Goal: Task Accomplishment & Management: Use online tool/utility

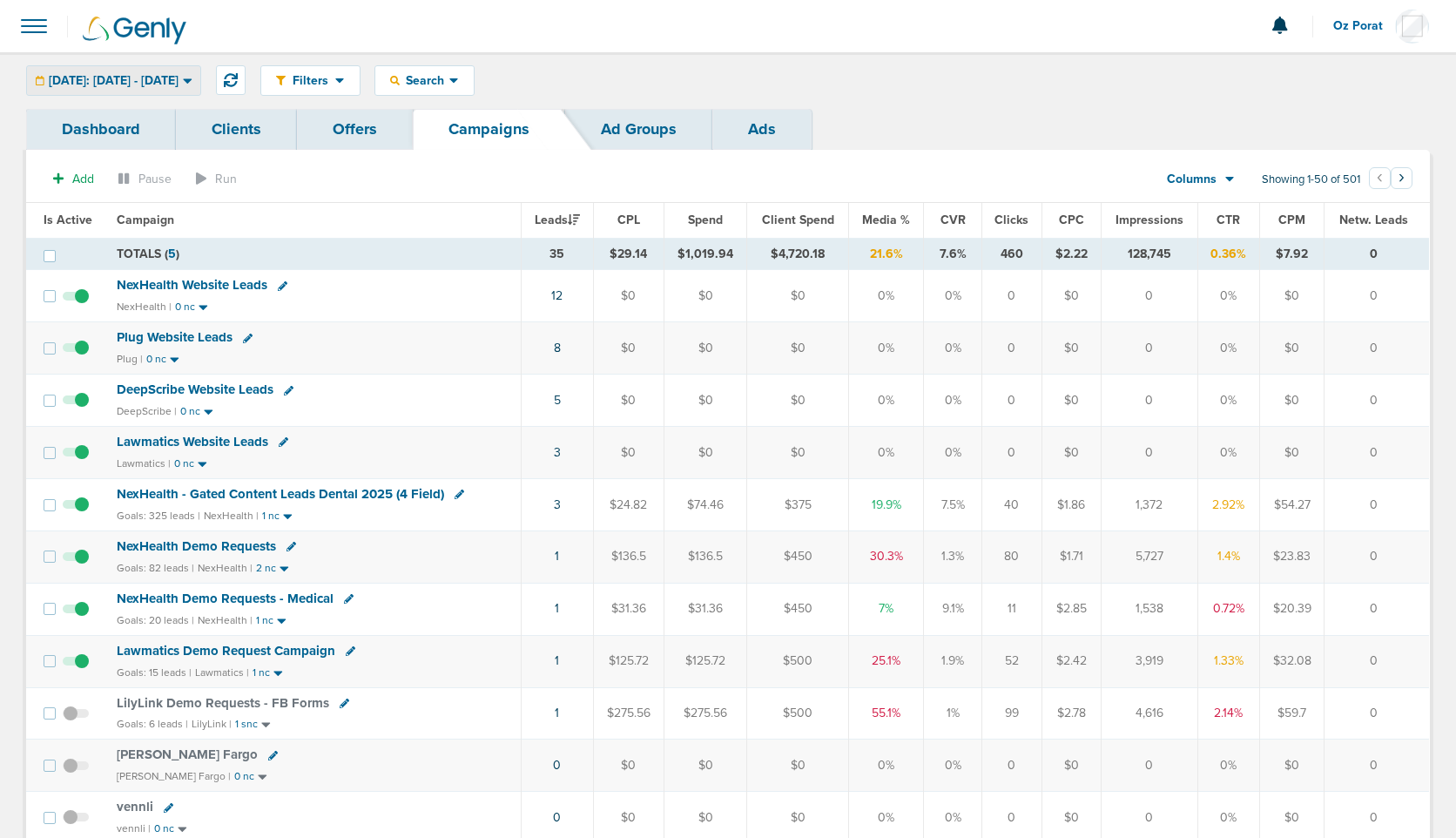
click at [151, 84] on span "Today: 08.14.2025 - 08.14.2025" at bounding box center [113, 81] width 130 height 12
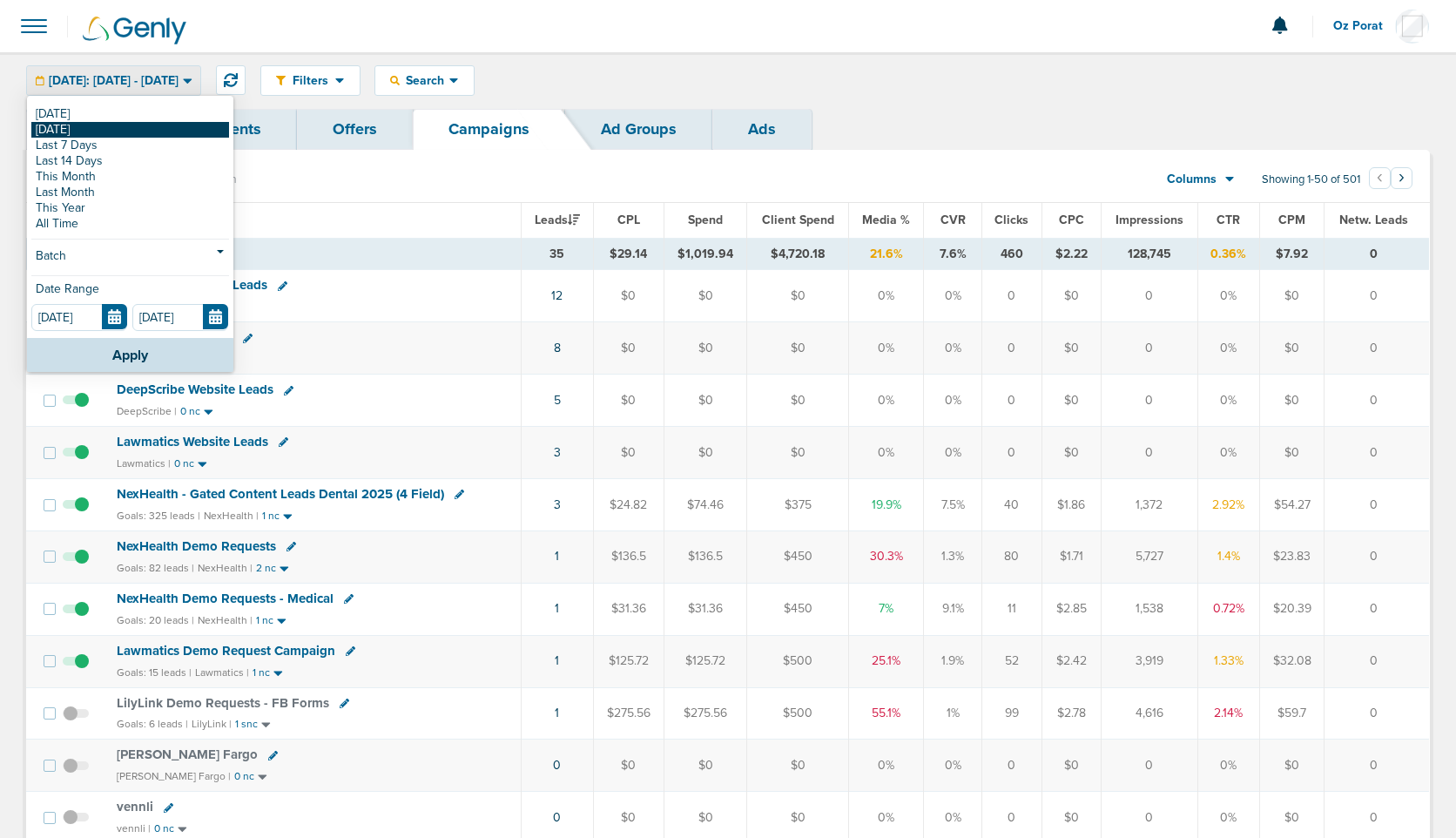
click at [128, 132] on link "[DATE]" at bounding box center [130, 129] width 198 height 16
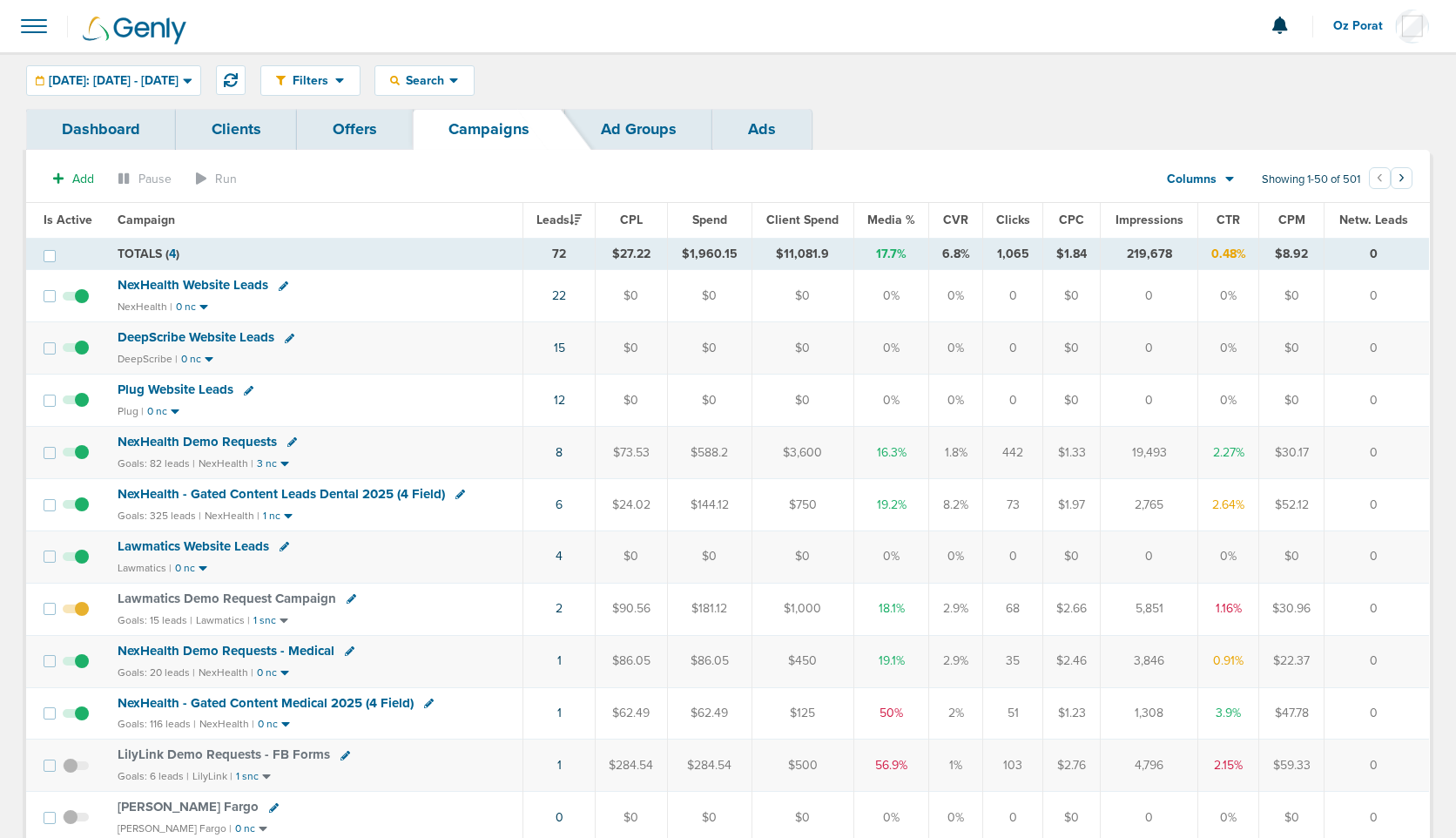
drag, startPoint x: 542, startPoint y: 303, endPoint x: 723, endPoint y: 307, distance: 181.0
click at [723, 307] on tr "NexHealth Website Leads NexHealth | 0 nc 22 $0 $0 $0 0% 0% 0 $0 0 0% $0 0" at bounding box center [728, 295] width 1403 height 52
click at [178, 75] on span "Yesterday: 08.14.2025 - 08.14.2025" at bounding box center [113, 81] width 130 height 12
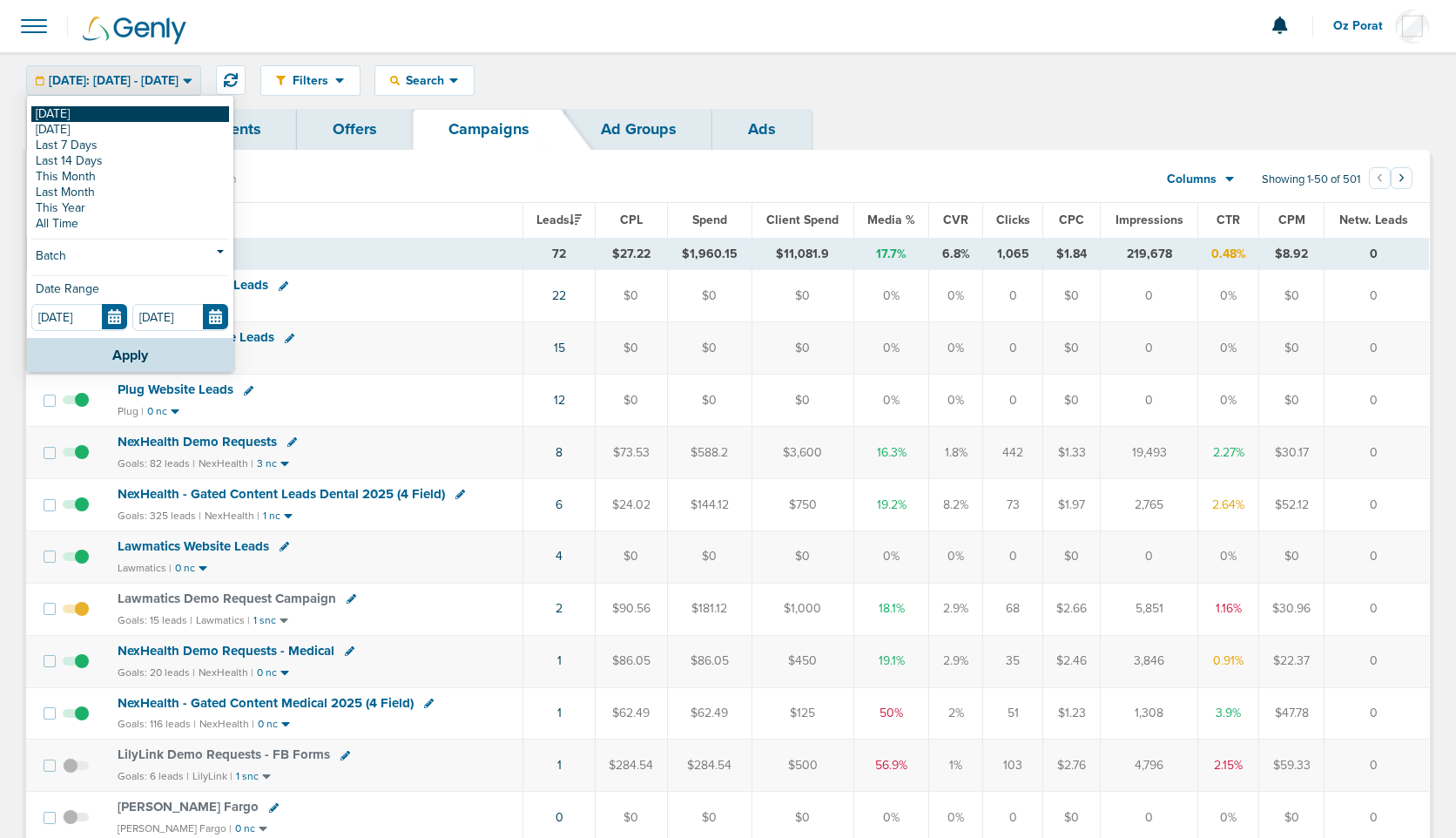
click at [158, 110] on link "[DATE]" at bounding box center [130, 113] width 198 height 16
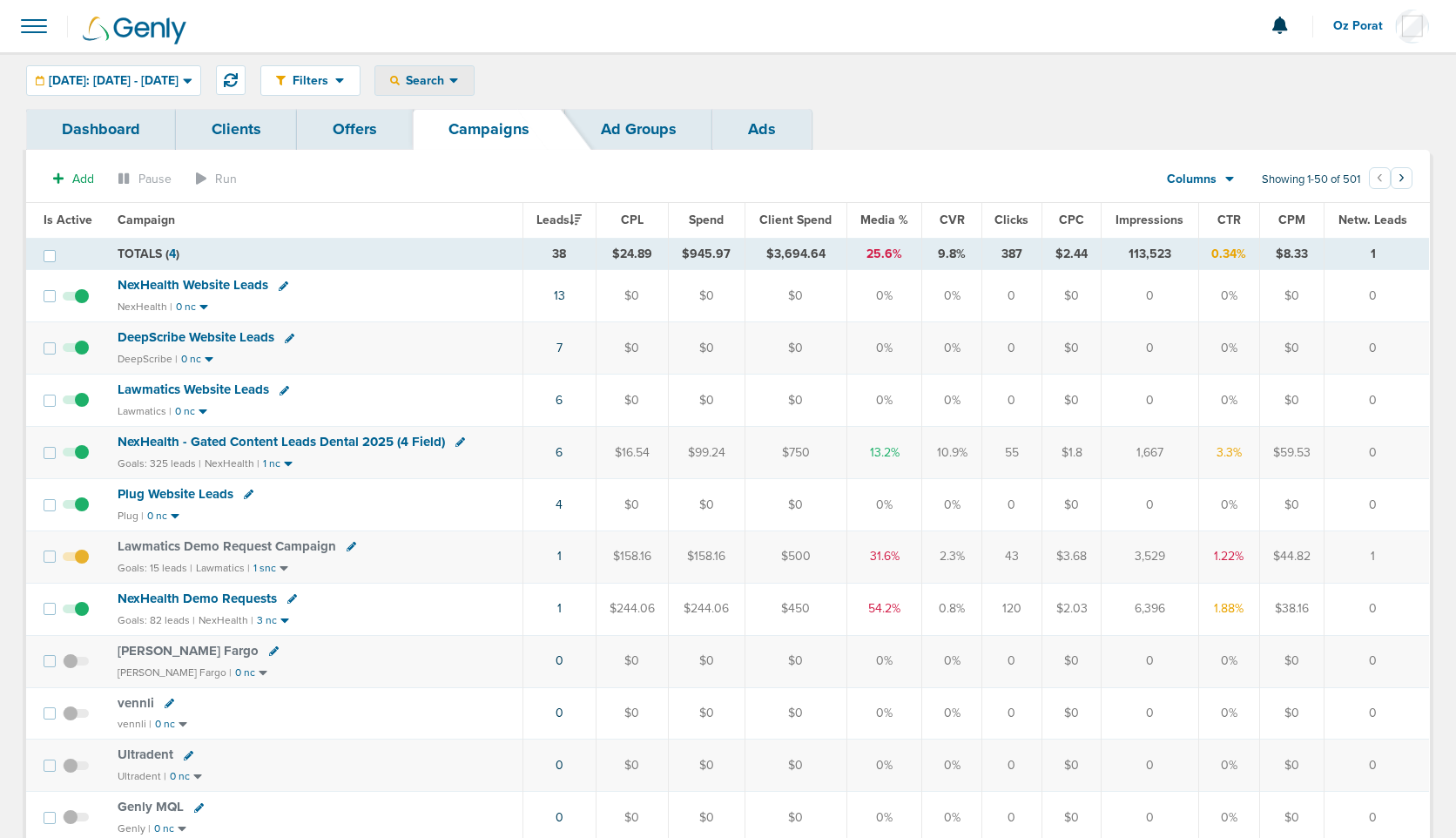
click at [449, 80] on span "Search" at bounding box center [424, 81] width 49 height 15
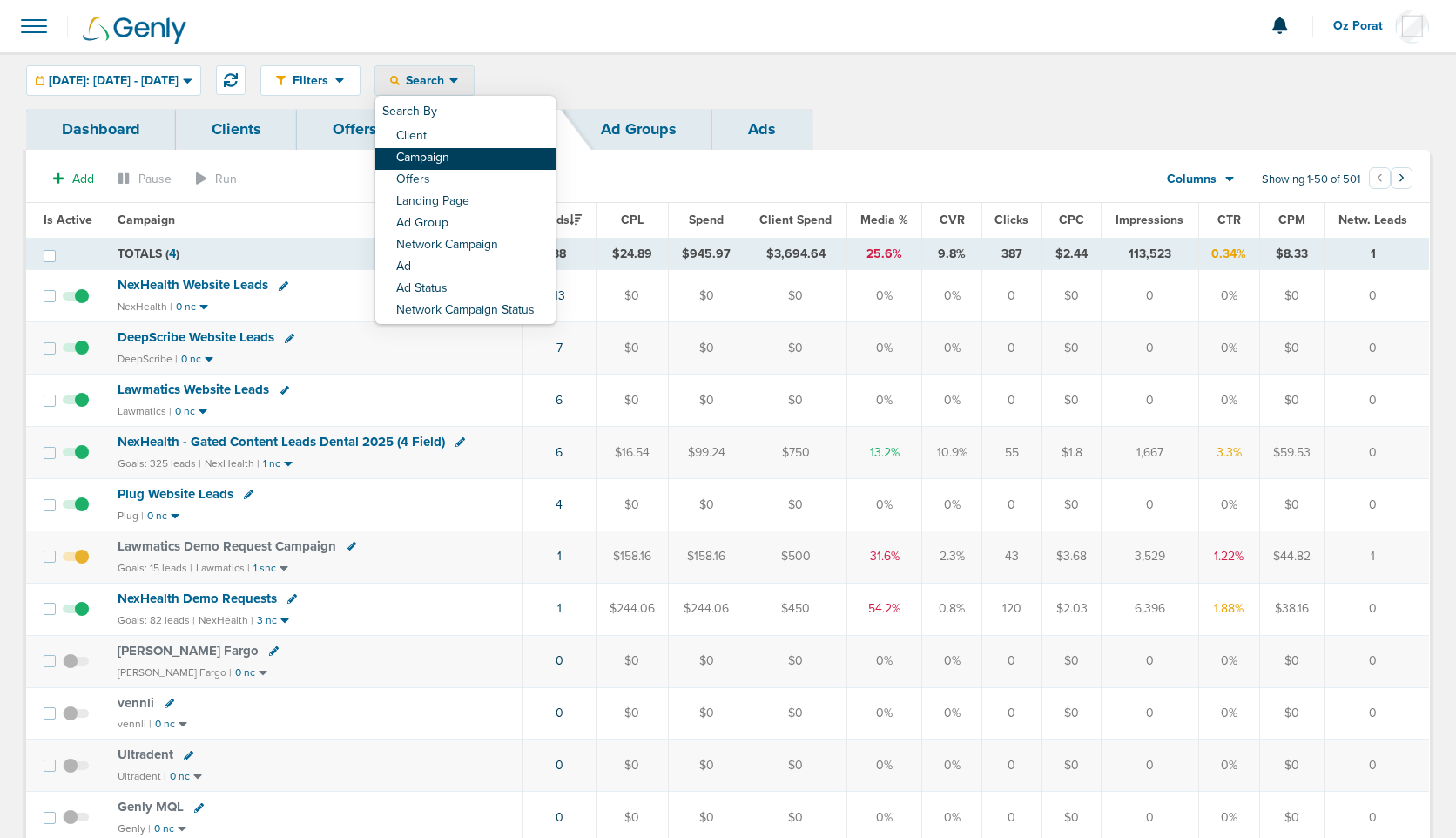
click at [480, 157] on link "Campaign" at bounding box center [465, 159] width 180 height 22
select select "cmpName"
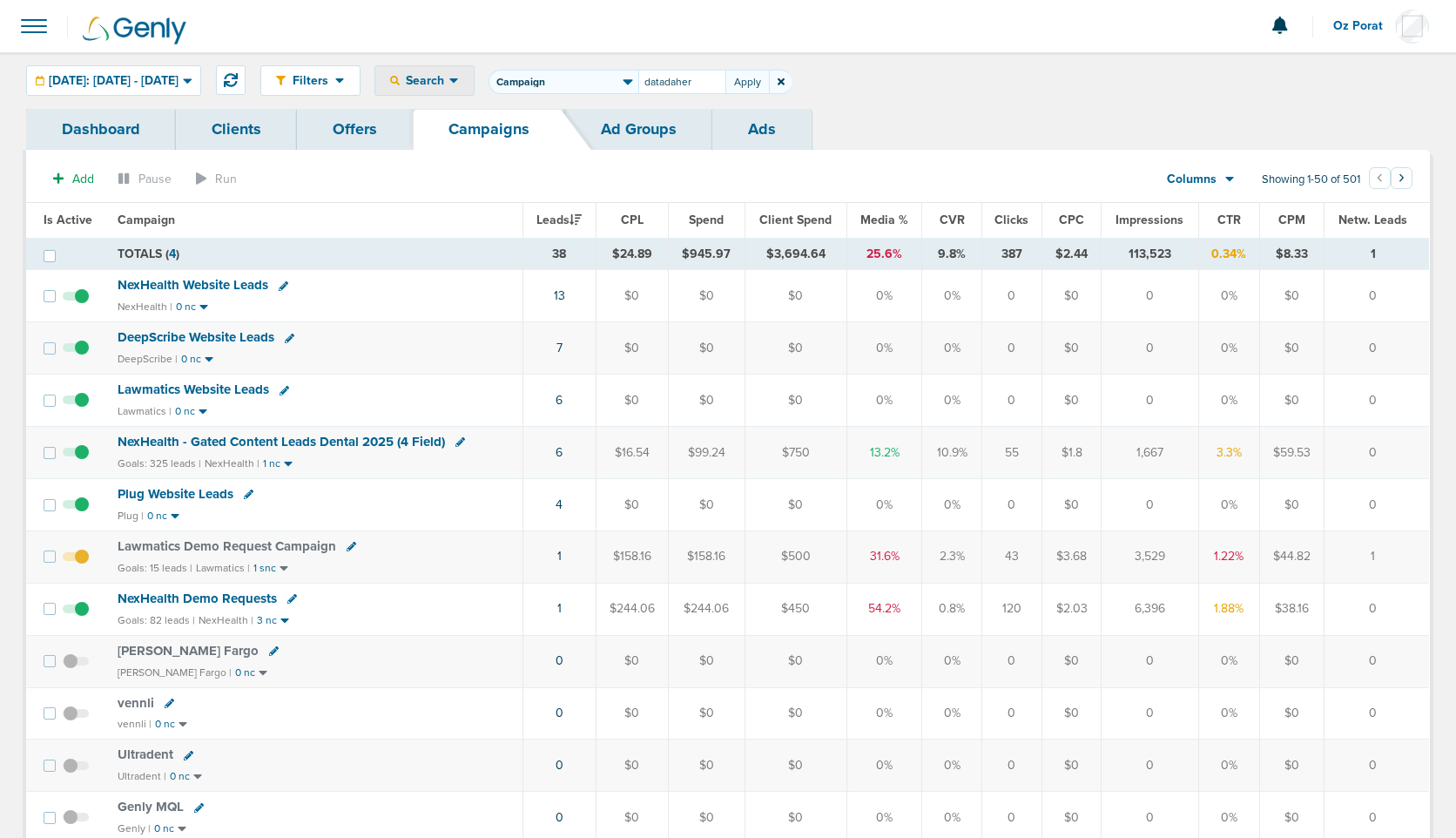
type input "datadaher"
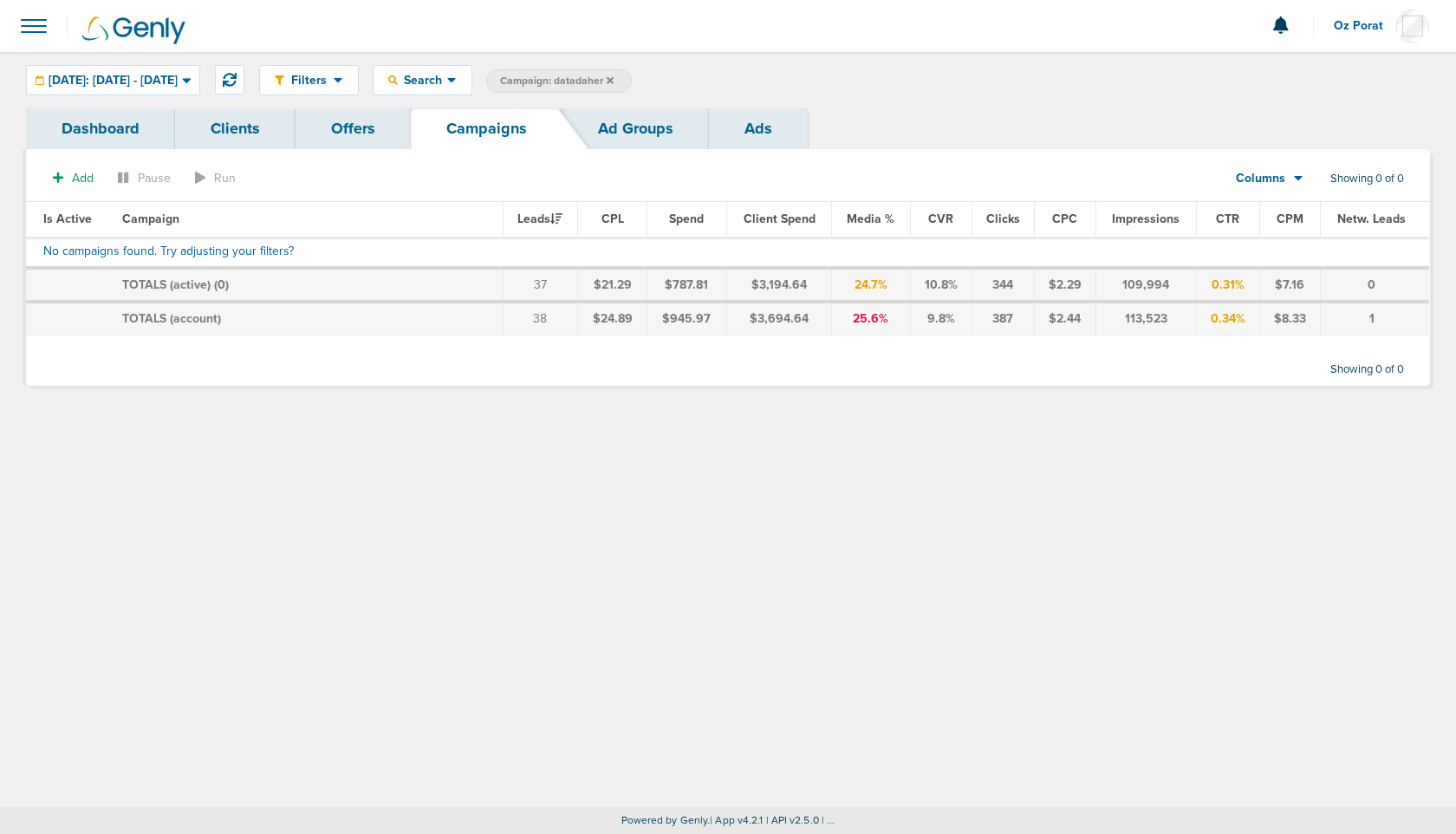
click at [613, 80] on span "Campaign: datadaher" at bounding box center [557, 81] width 114 height 15
select select "cmpName"
click at [722, 85] on input "datadaher" at bounding box center [678, 81] width 86 height 25
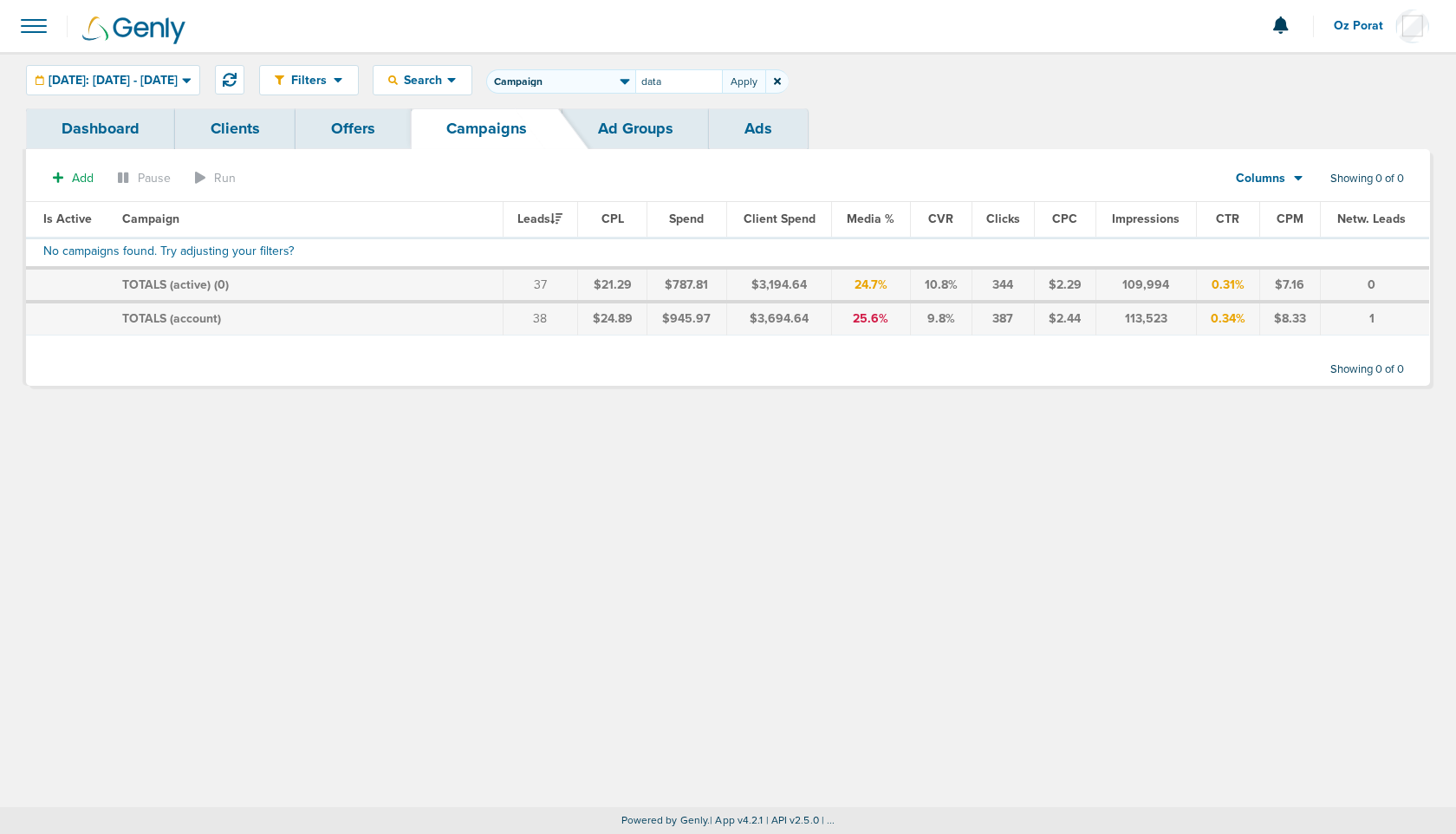
type input "data"
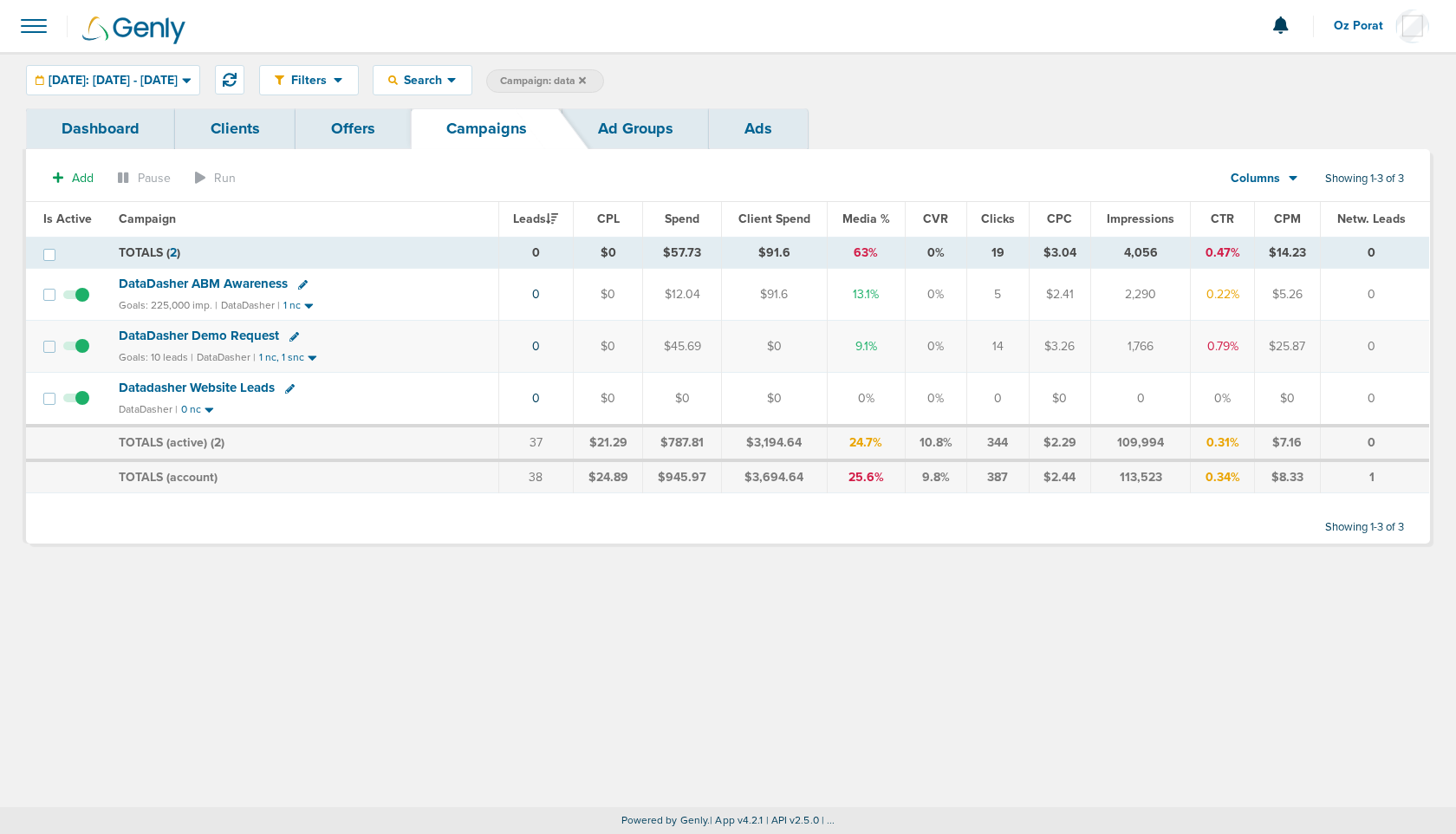
click at [237, 331] on span "DataDasher Demo Request" at bounding box center [198, 335] width 160 height 15
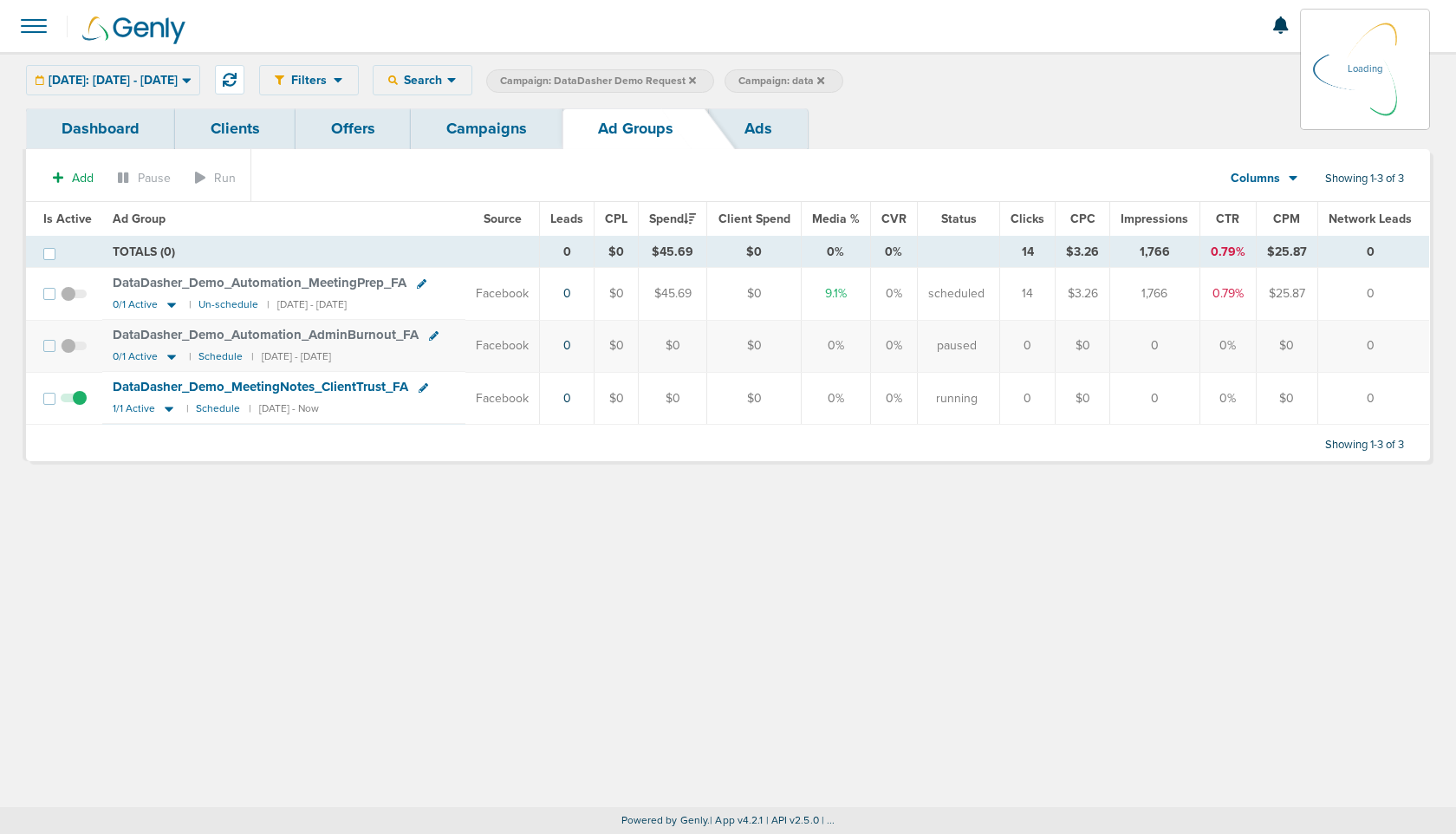
click at [763, 136] on link "Ads" at bounding box center [758, 128] width 99 height 41
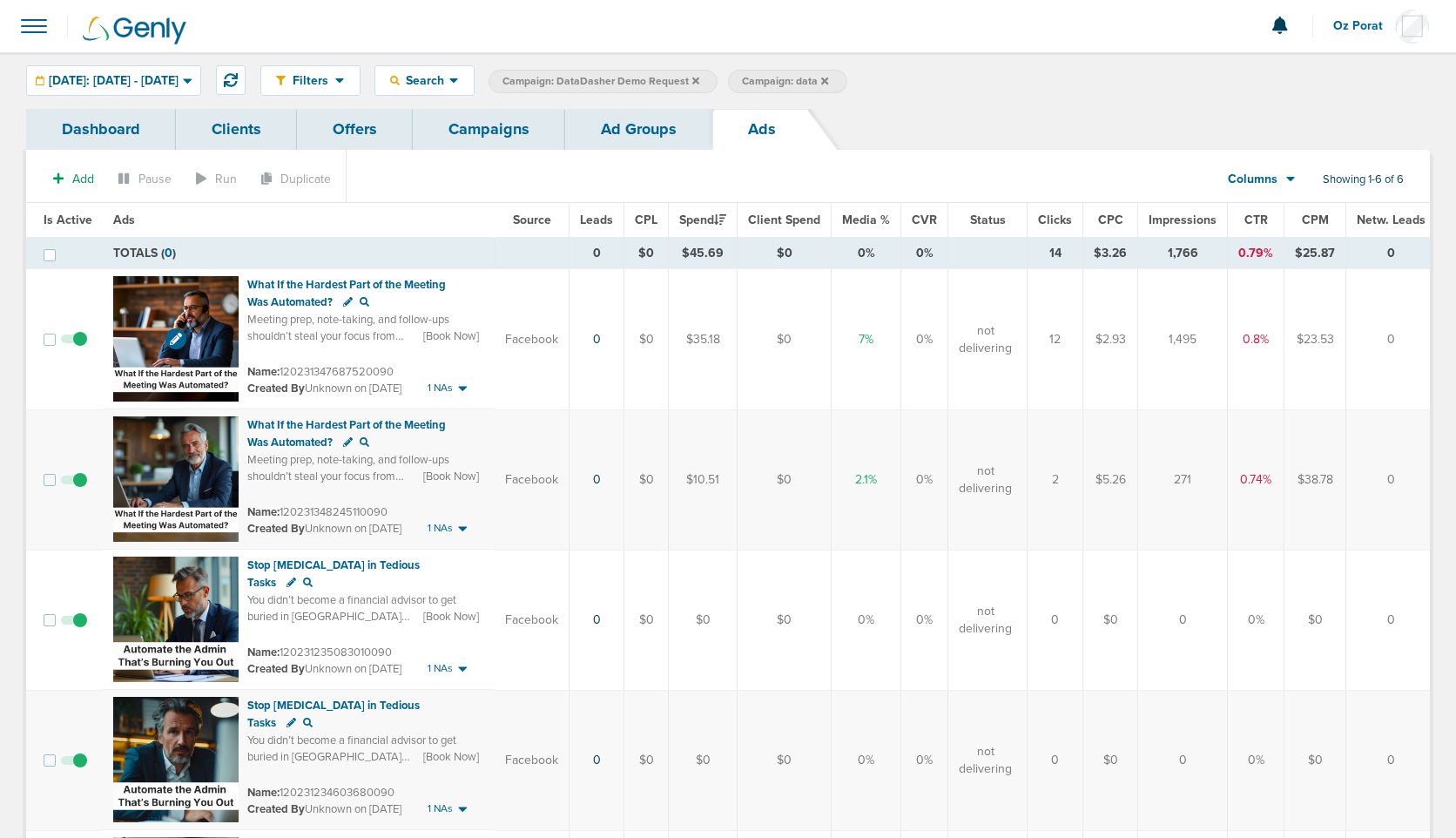
click at [177, 311] on img at bounding box center [176, 338] width 125 height 125
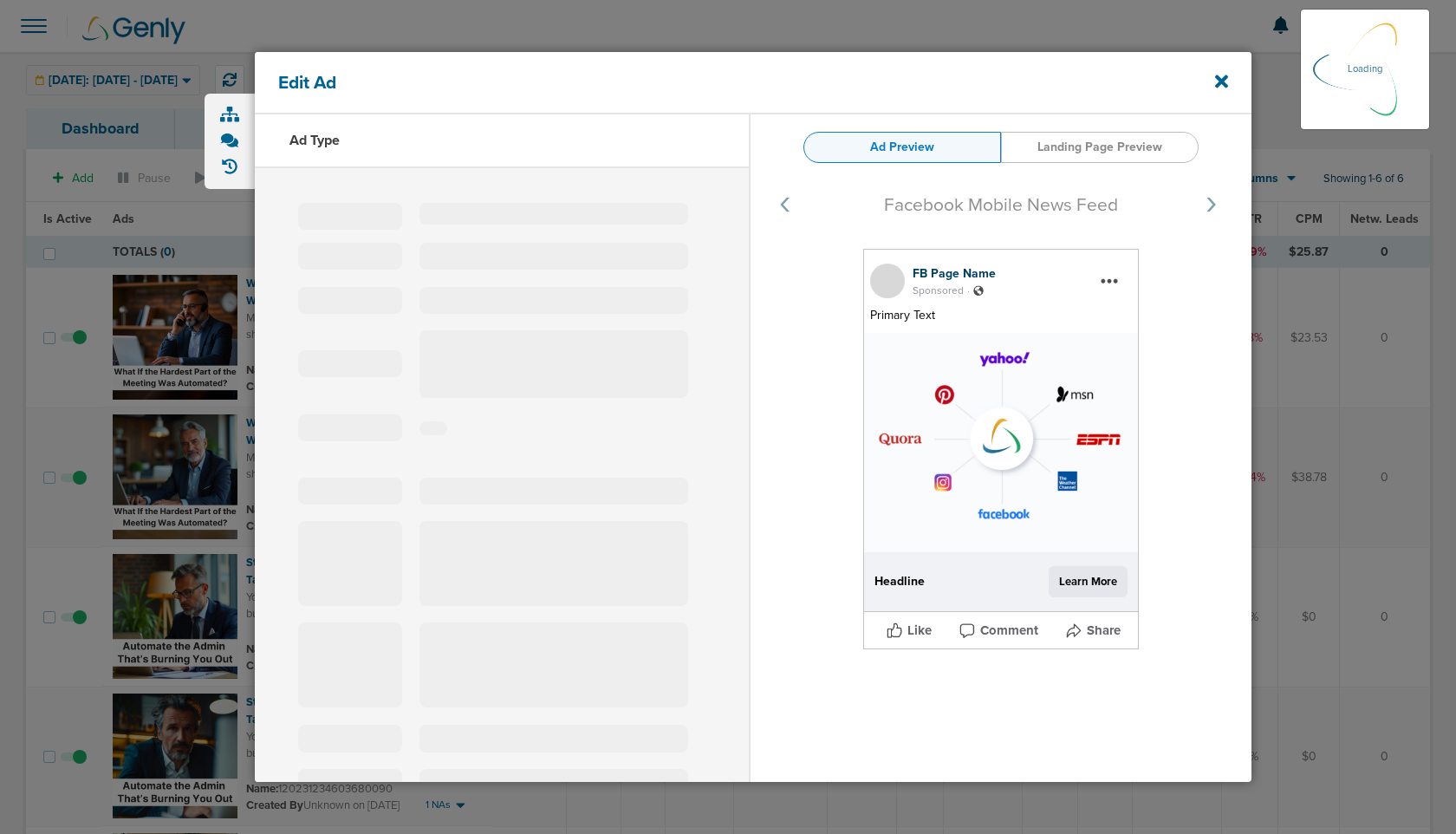
select select "learn_more"
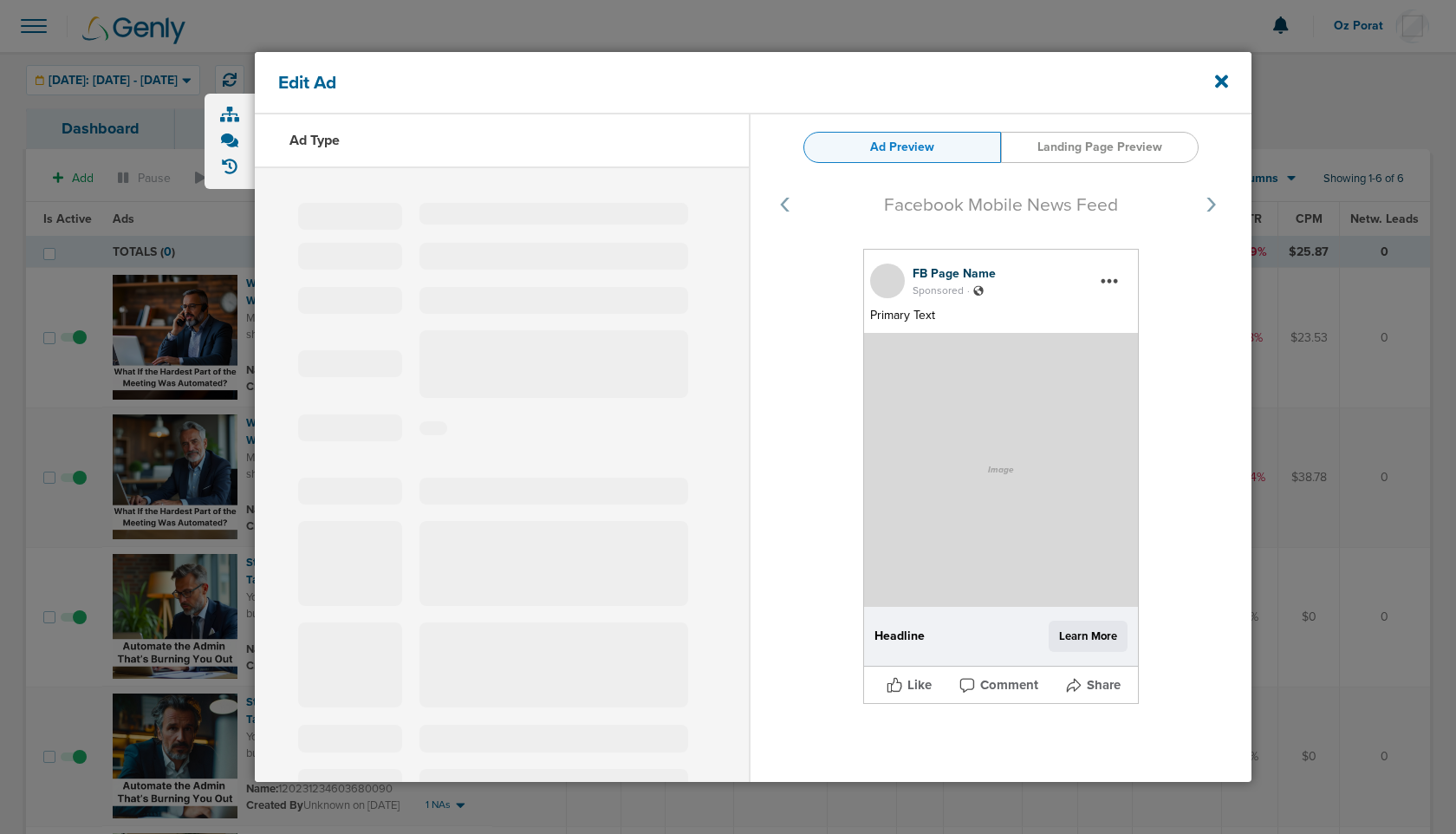
type input "120231347687520090"
type input "What If the Hardest Part of the Meeting Was Automated?"
type textarea "Meeting prep, note-taking, and follow-ups shouldn’t steal your focus from clien…"
select select "book_travel"
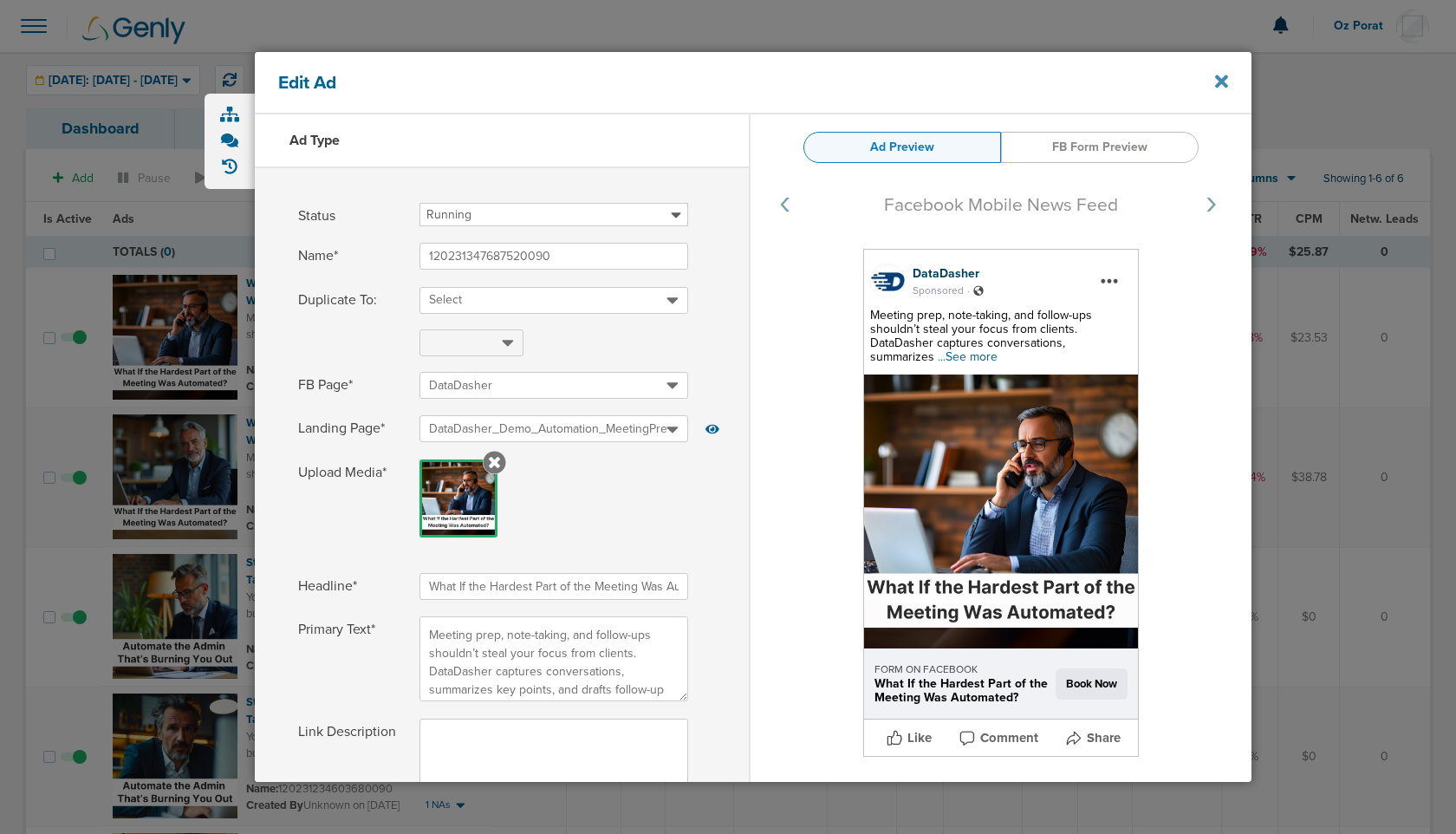
click at [1223, 79] on icon at bounding box center [1221, 81] width 13 height 13
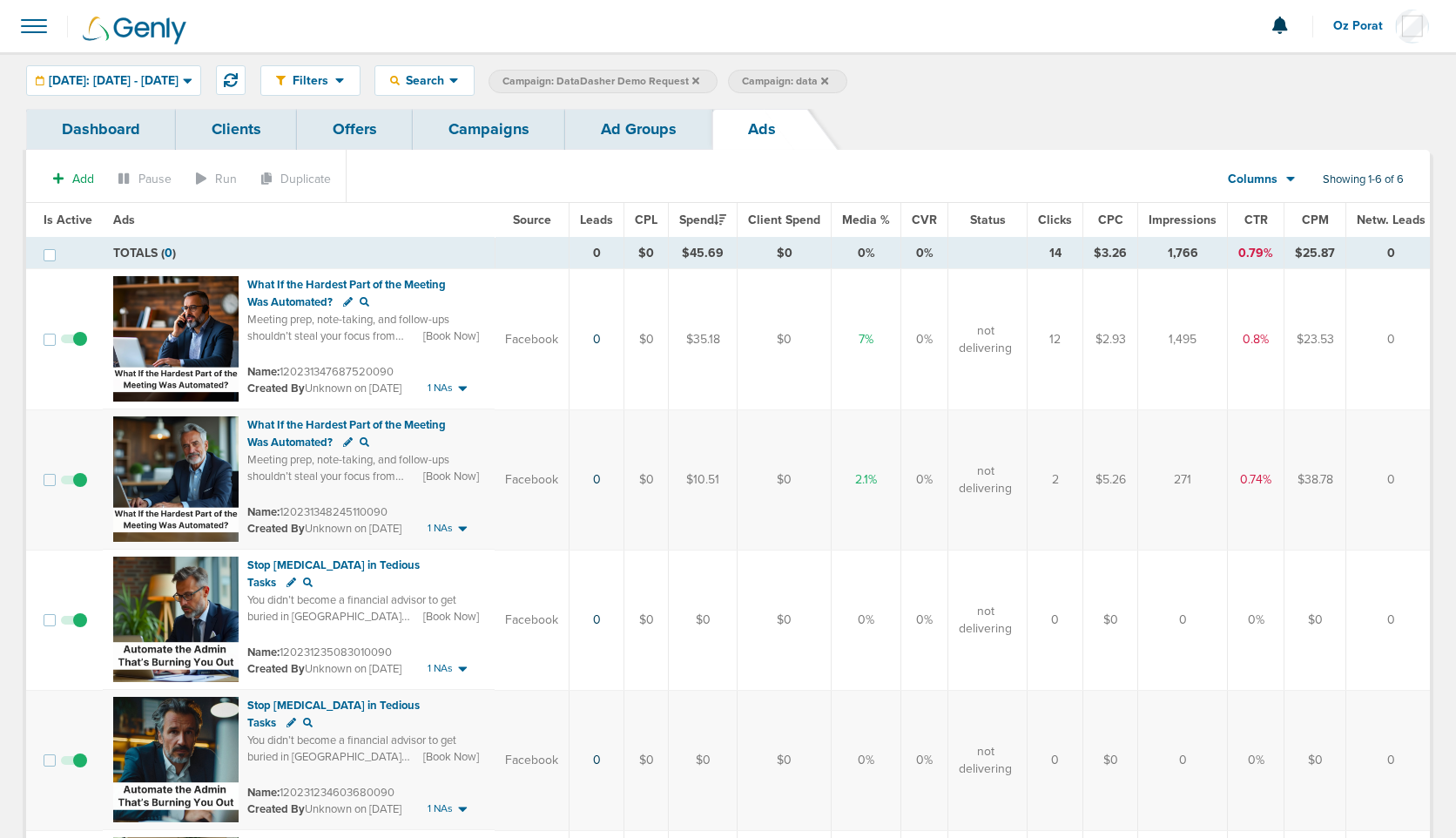
click at [488, 134] on link "Campaigns" at bounding box center [488, 129] width 153 height 41
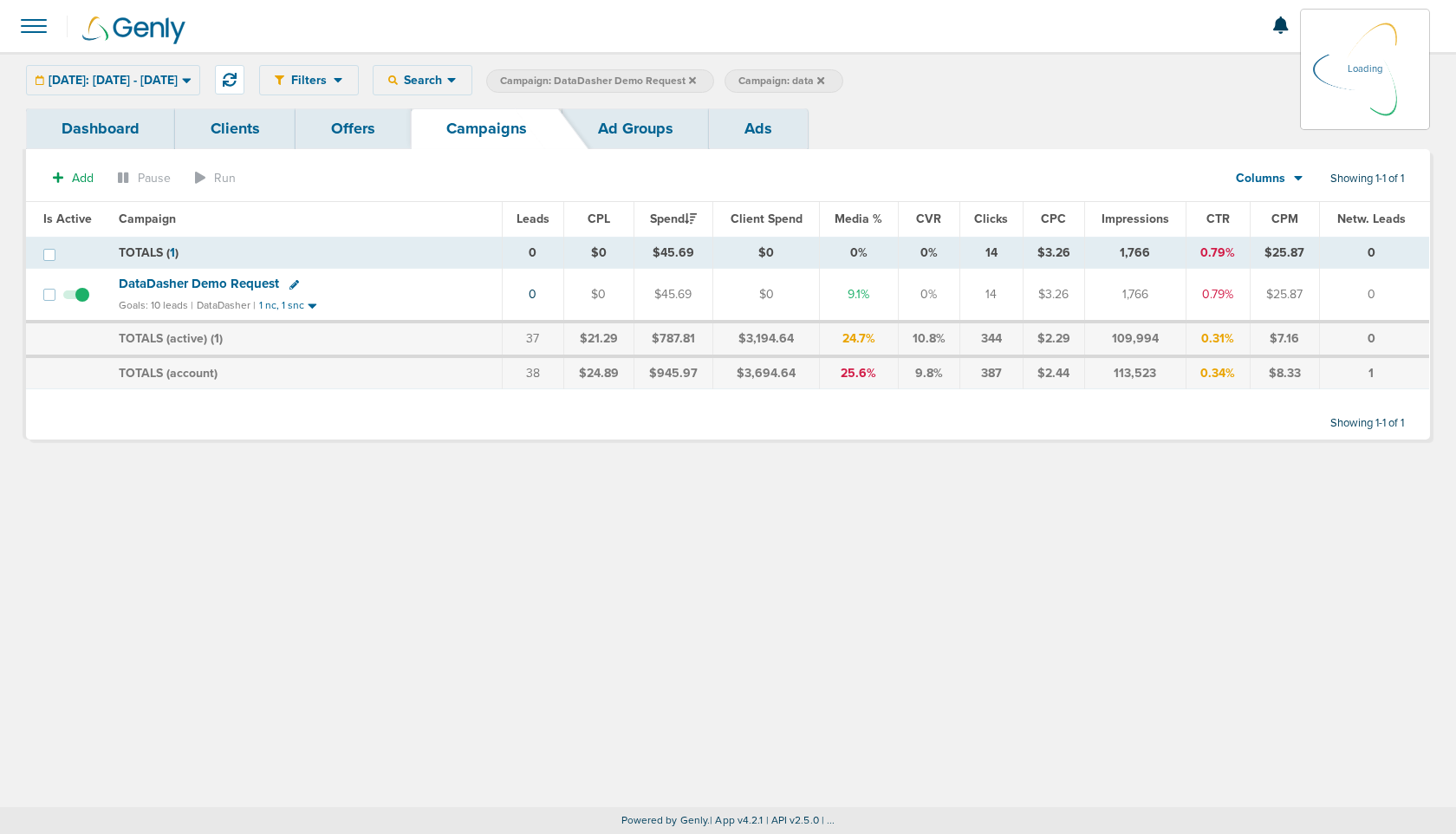
click at [824, 81] on icon at bounding box center [821, 80] width 7 height 7
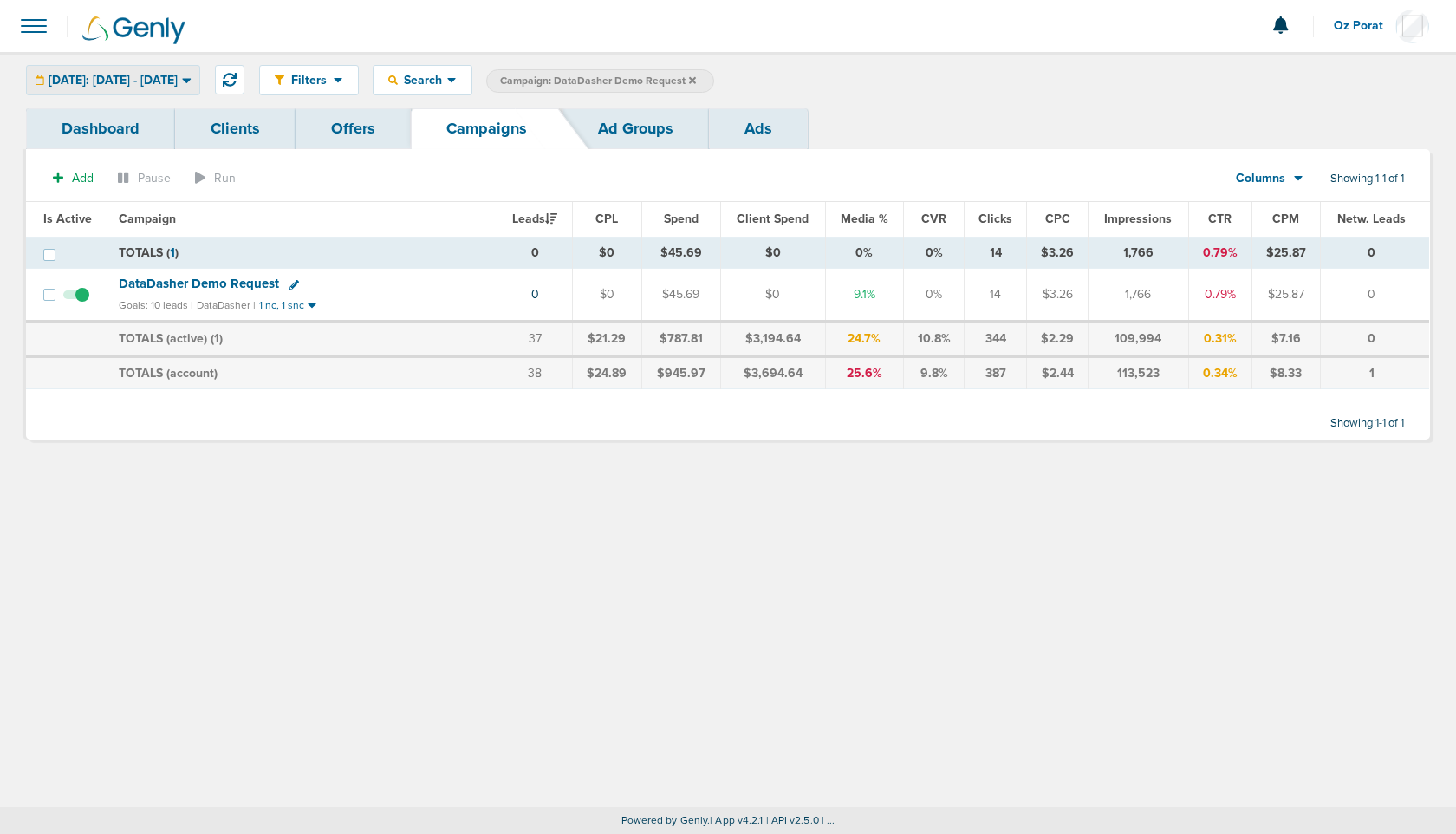
click at [195, 69] on div "[DATE]: [DATE] - [DATE]" at bounding box center [114, 79] width 173 height 28
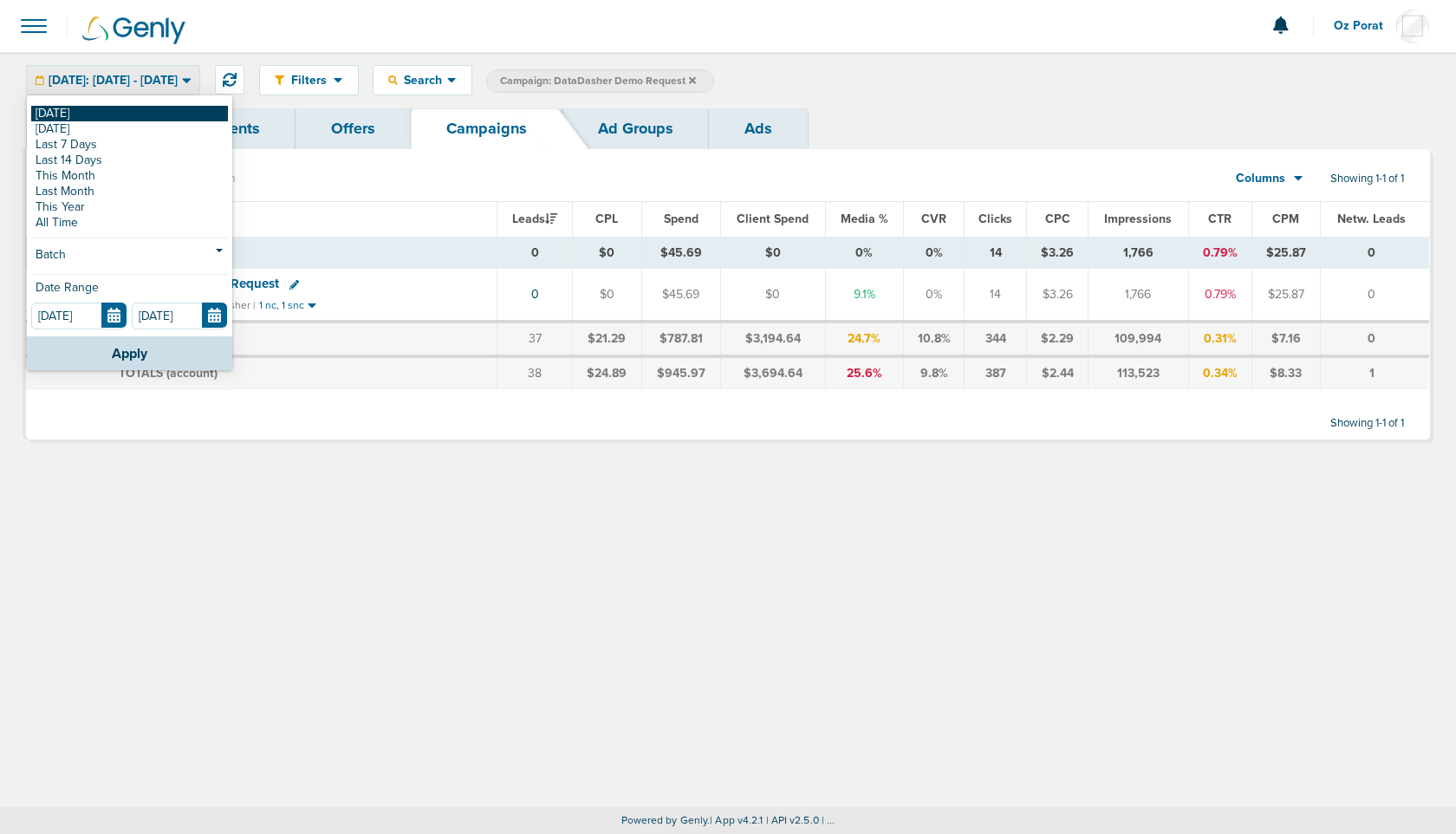
click at [106, 112] on link "[DATE]" at bounding box center [129, 113] width 197 height 15
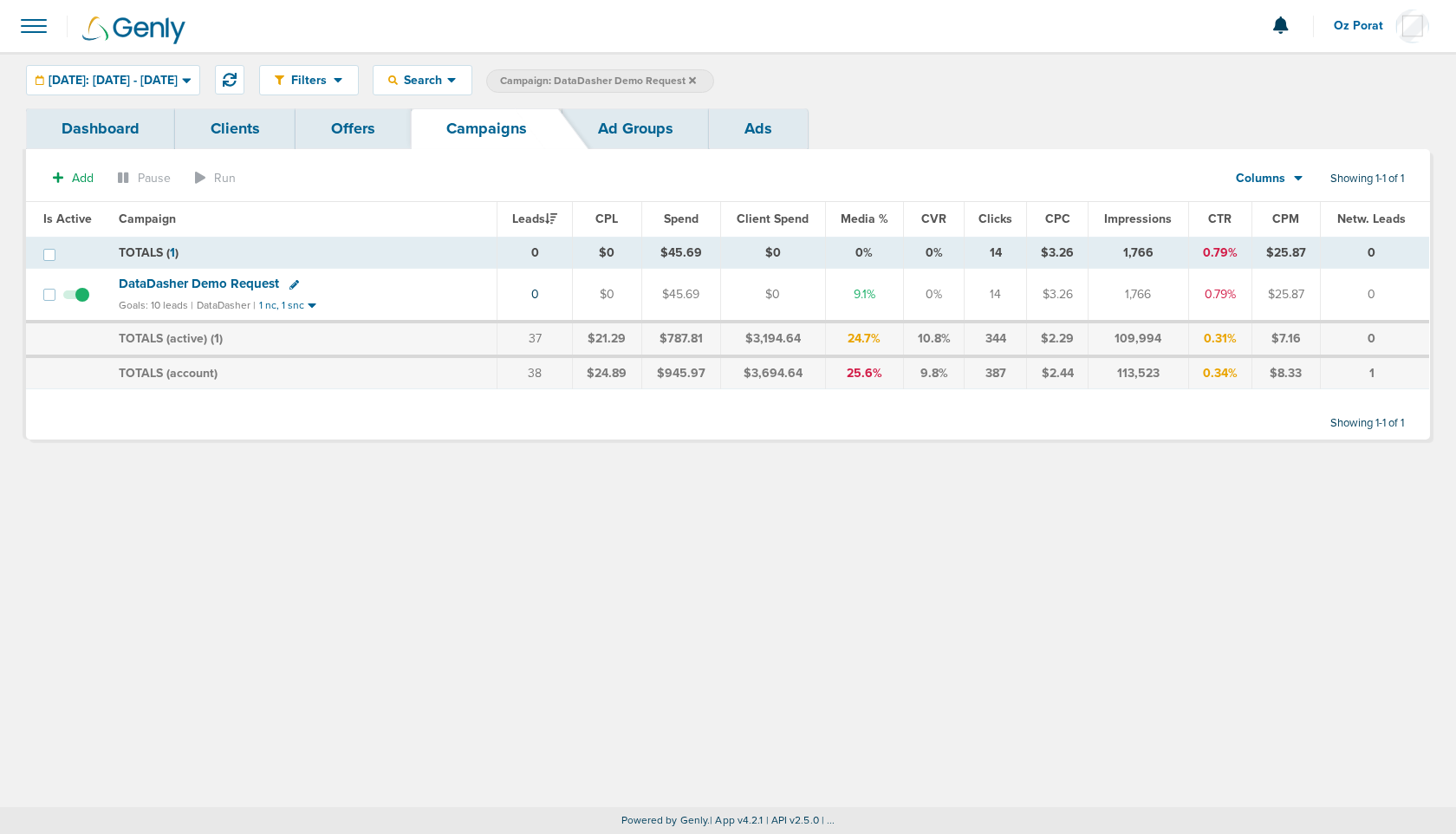
click at [696, 81] on icon at bounding box center [693, 80] width 7 height 7
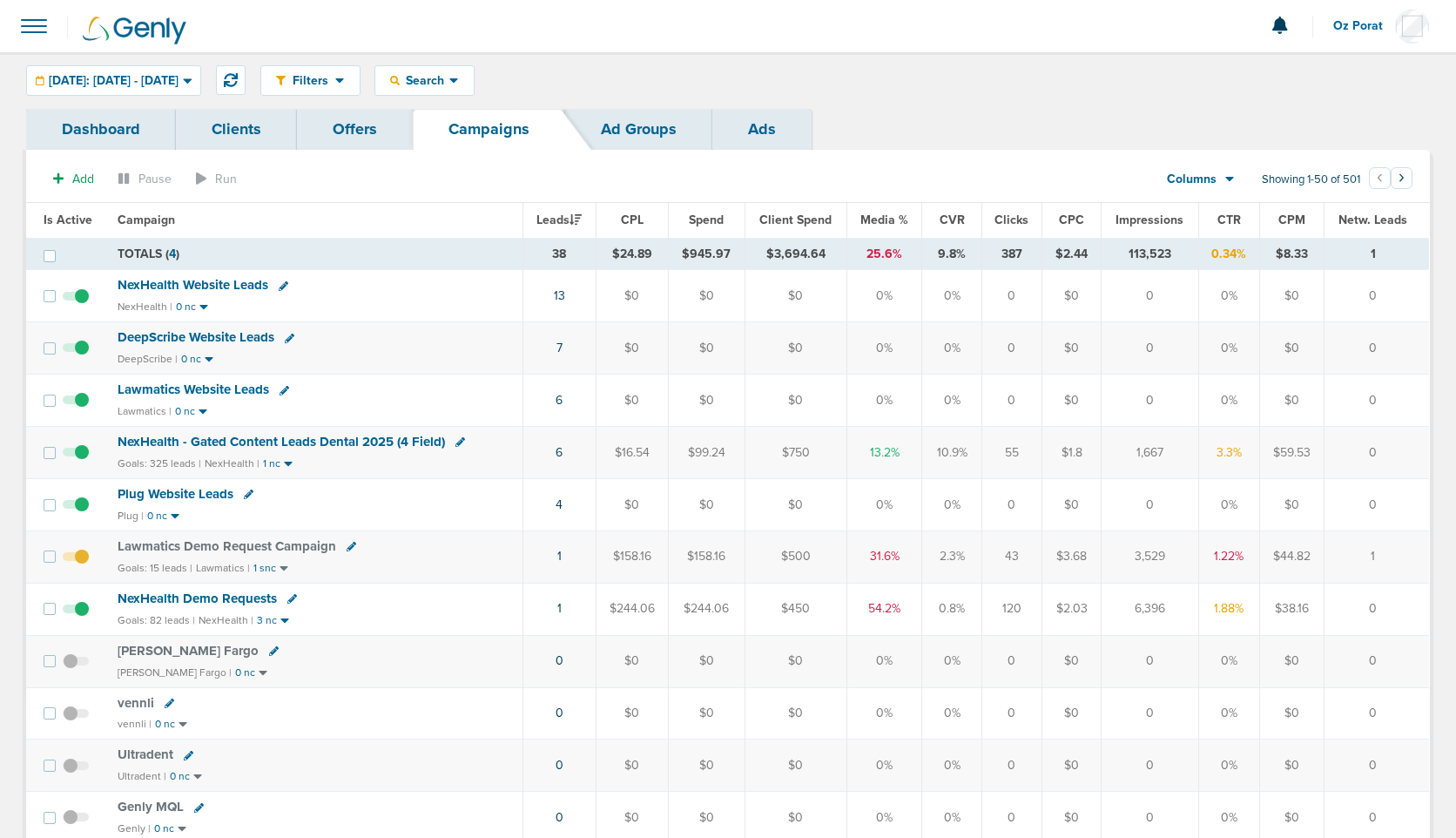
click at [230, 388] on span "Lawmatics Website Leads" at bounding box center [194, 389] width 152 height 16
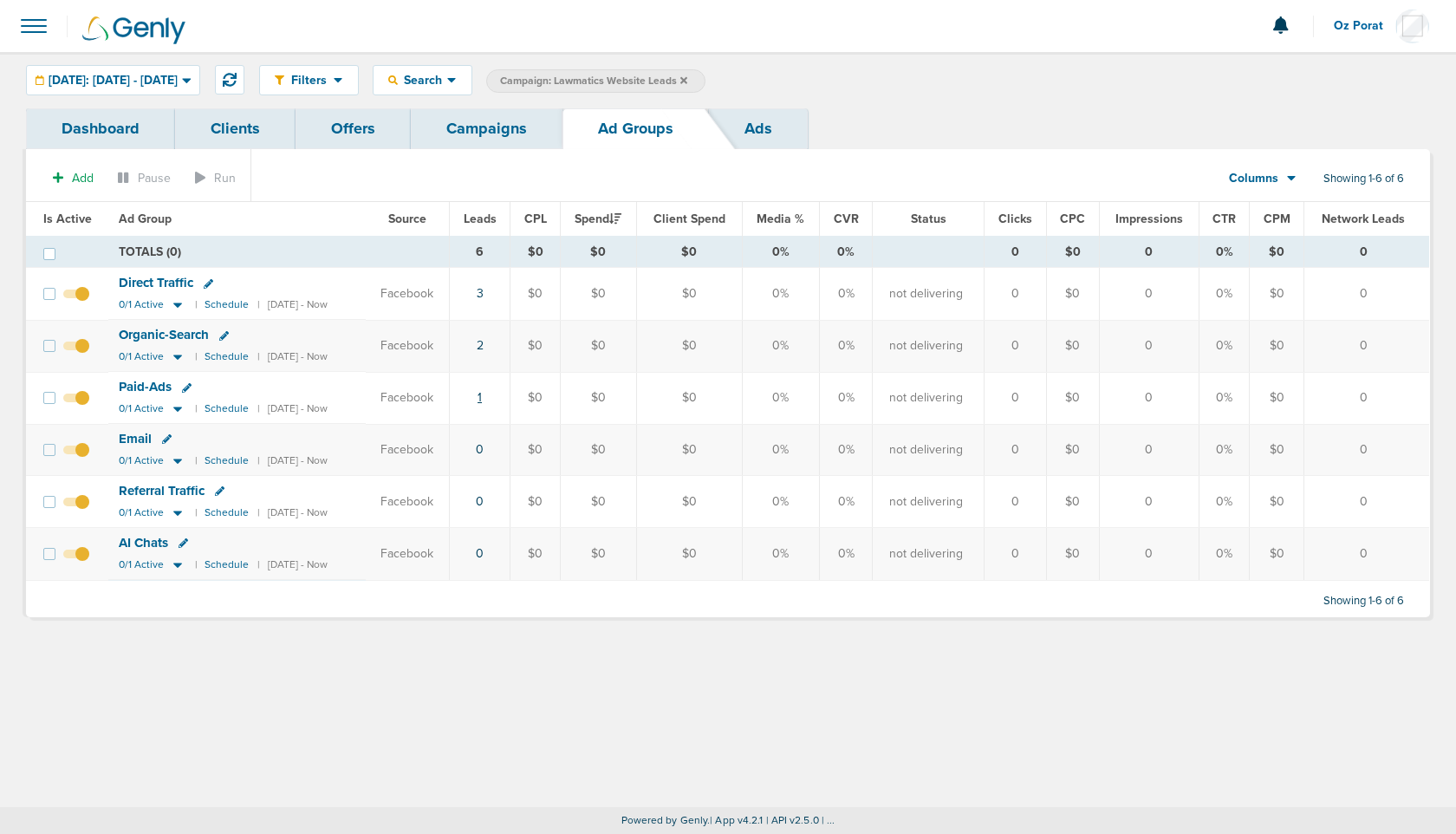
click at [482, 394] on link "1" at bounding box center [480, 398] width 5 height 15
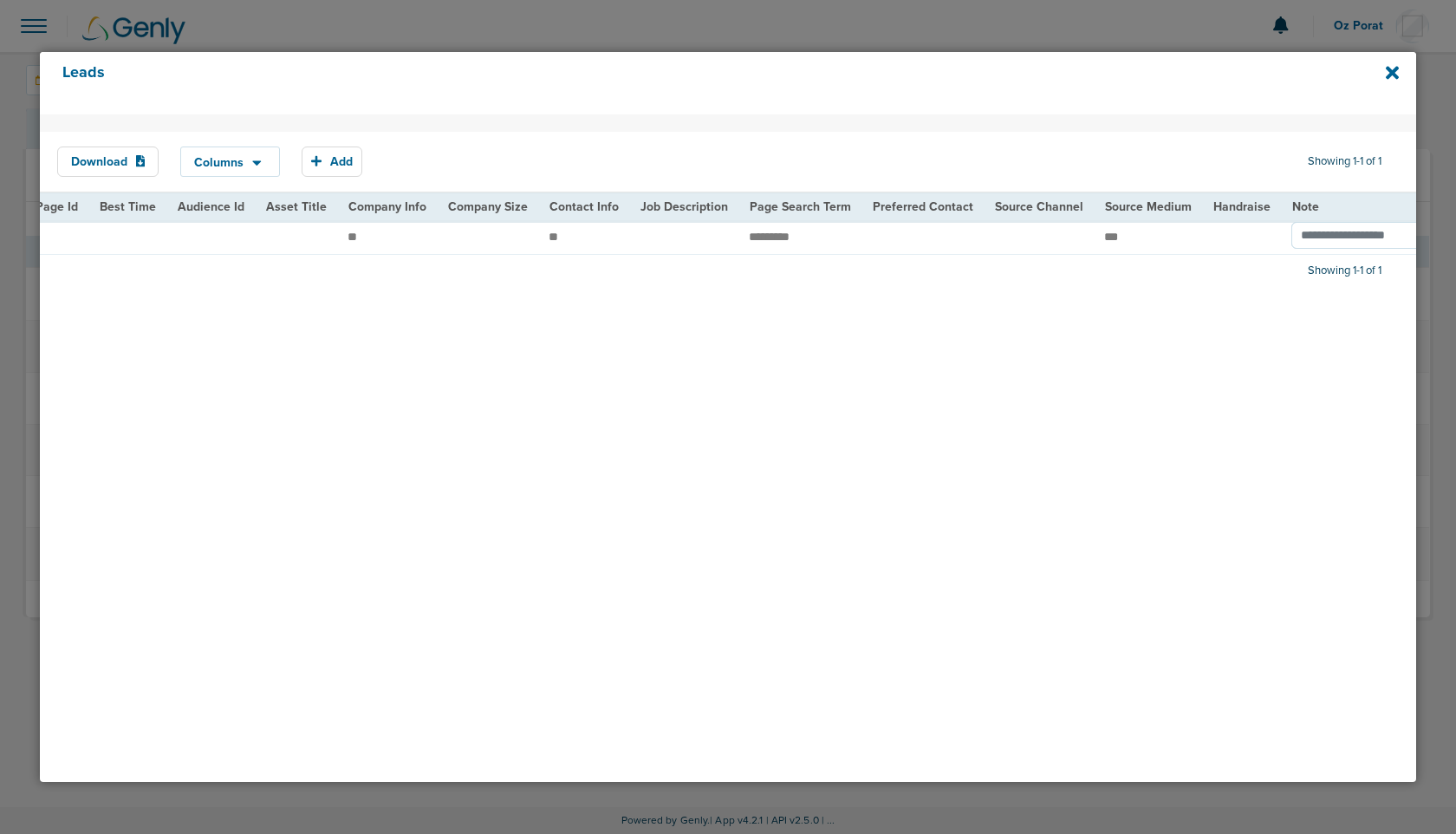
scroll to position [0, 1891]
click at [1396, 69] on icon at bounding box center [1392, 73] width 13 height 13
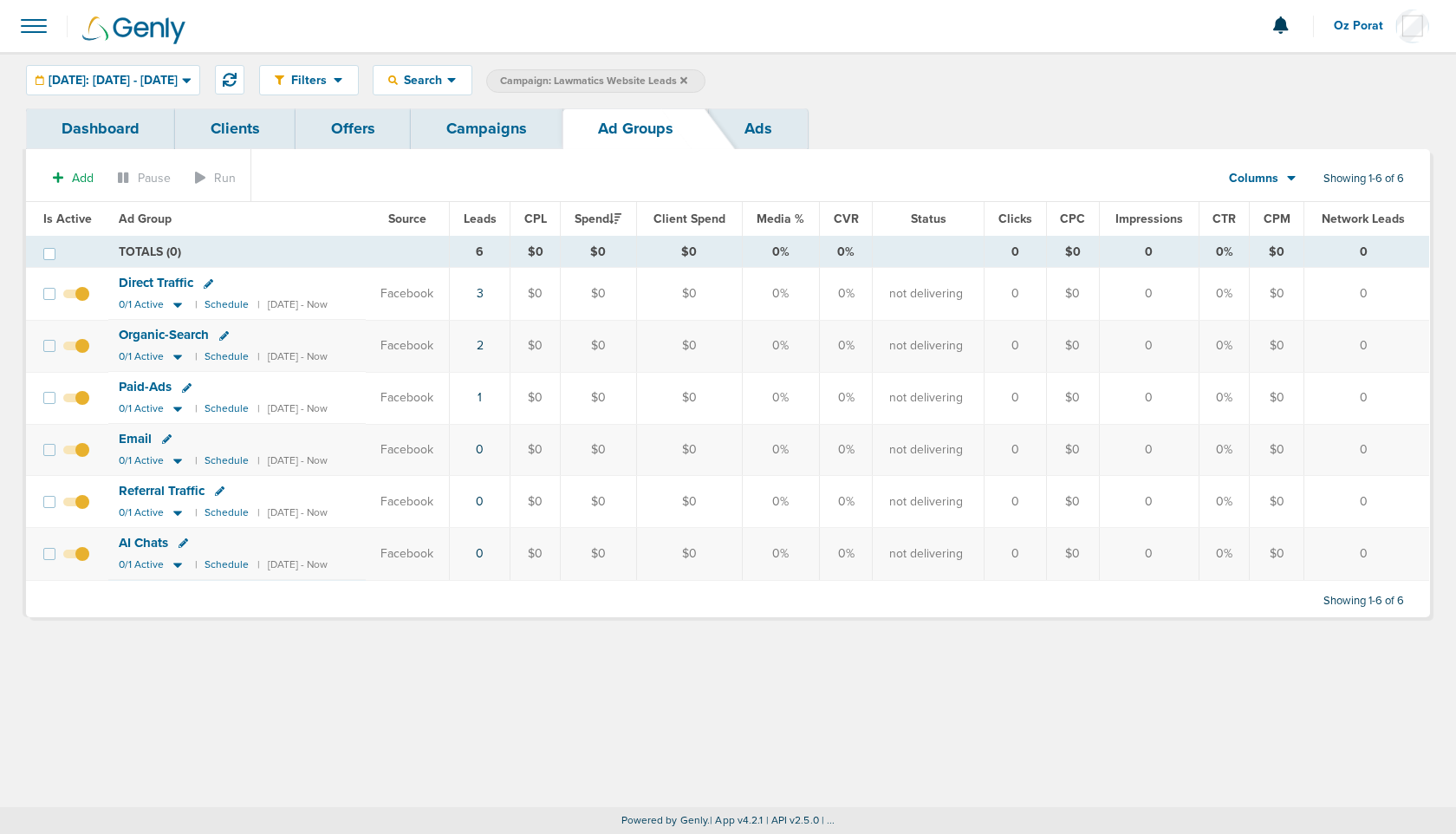
click at [512, 117] on link "Campaigns" at bounding box center [486, 128] width 152 height 41
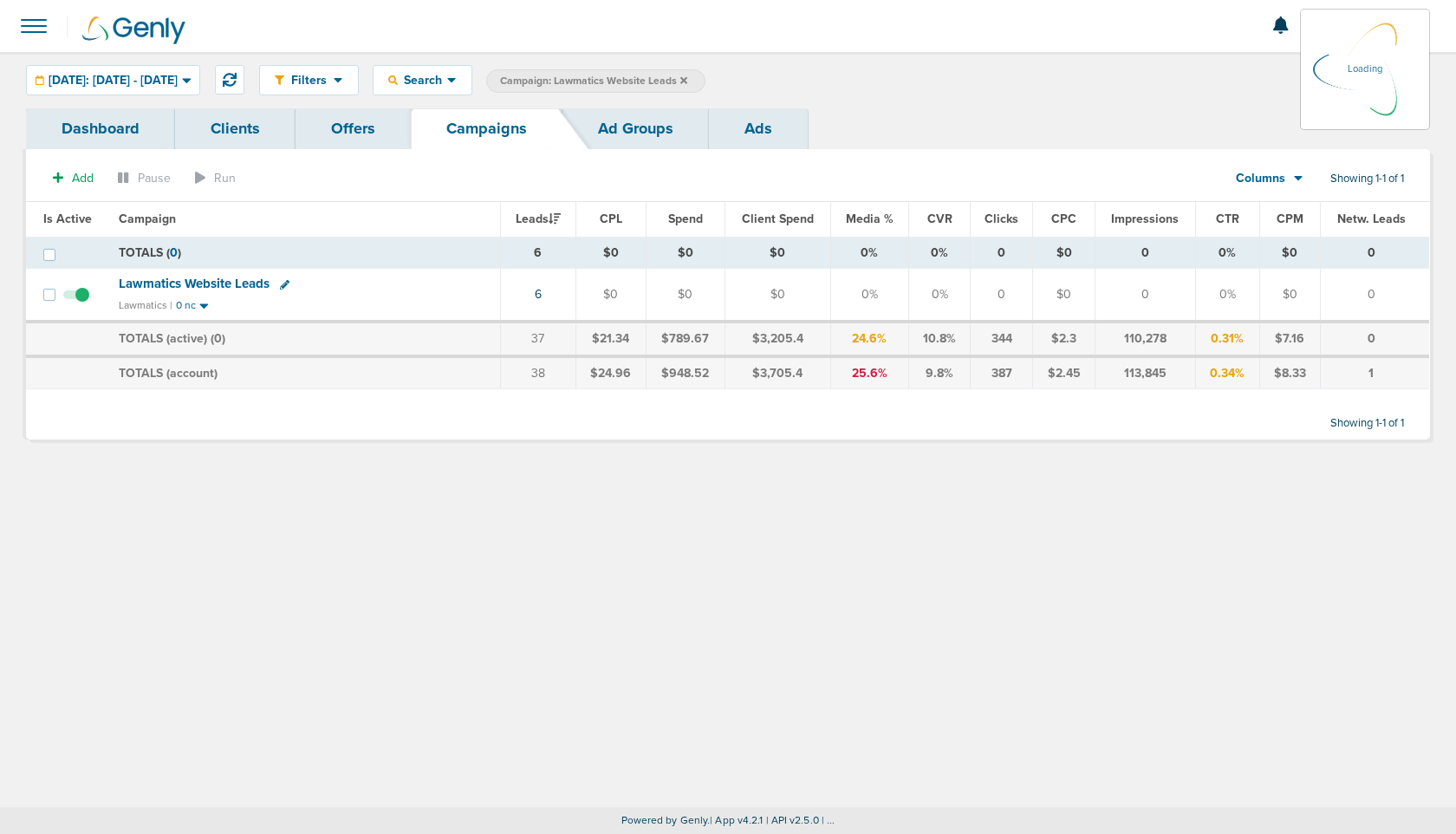
click at [648, 76] on span "Campaign: Lawmatics Website Leads" at bounding box center [594, 81] width 187 height 15
click at [661, 83] on span "Campaign: Lawmatics Website Leads" at bounding box center [594, 81] width 187 height 15
click at [687, 77] on icon at bounding box center [684, 80] width 7 height 7
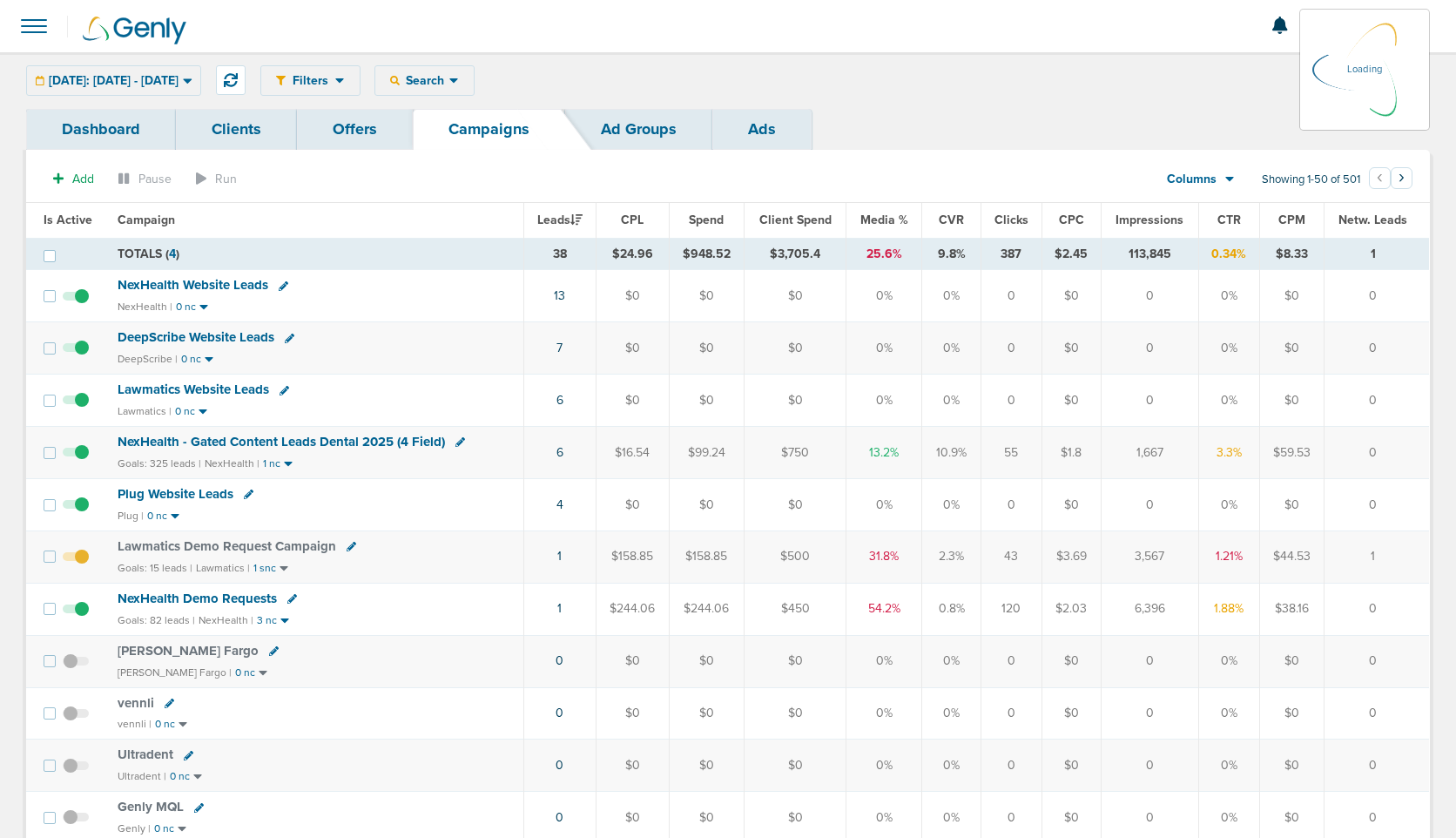
click at [472, 84] on div "Filters Active Only Settings Status Active Inactive Objectives MQL SQL Traffic …" at bounding box center [845, 80] width 1170 height 30
click at [477, 82] on div "Filters Active Only Settings Status Active Inactive Objectives MQL SQL Traffic …" at bounding box center [845, 80] width 1170 height 30
click at [449, 82] on span "Search" at bounding box center [424, 81] width 49 height 15
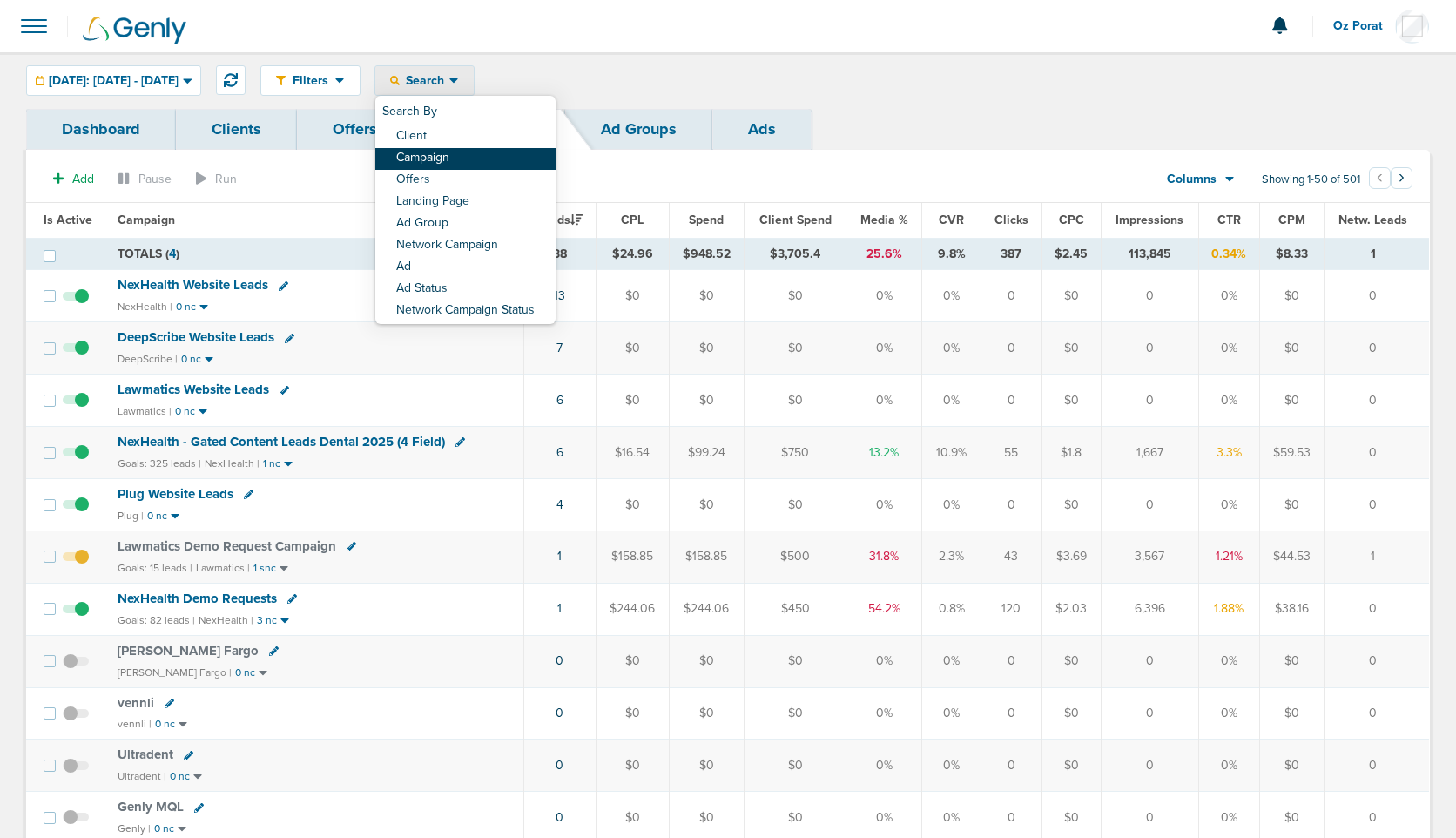
click at [471, 149] on link "Campaign" at bounding box center [465, 159] width 180 height 22
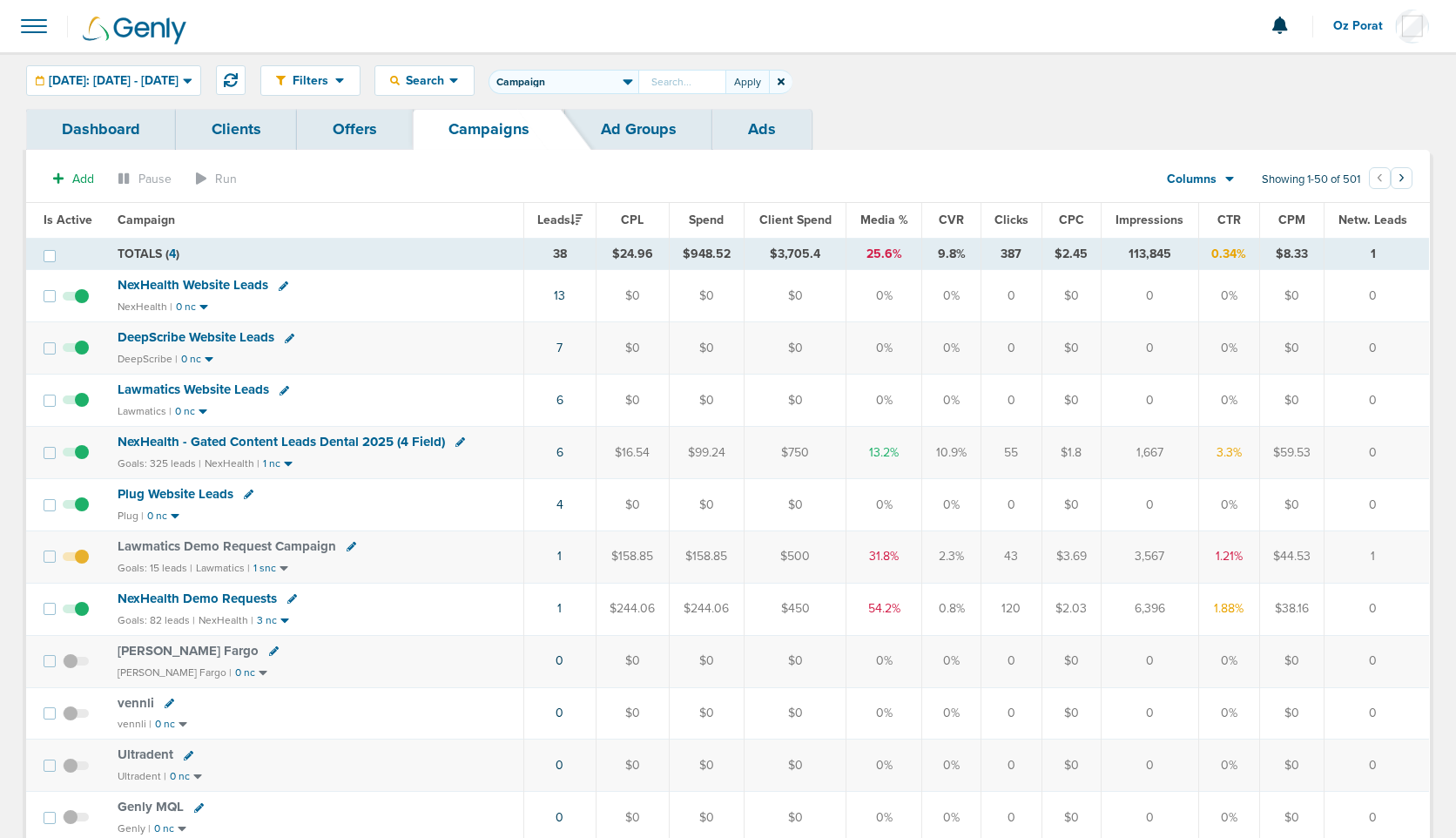
click at [708, 82] on input "text" at bounding box center [681, 81] width 87 height 25
click at [604, 85] on select "Client Campaign Offers Landing Page Ad Group Network Campaign Ad Ad Status Netw…" at bounding box center [563, 81] width 150 height 25
select select "netCmpName"
click at [716, 80] on input "text" at bounding box center [681, 81] width 87 height 25
type input "podiatry"
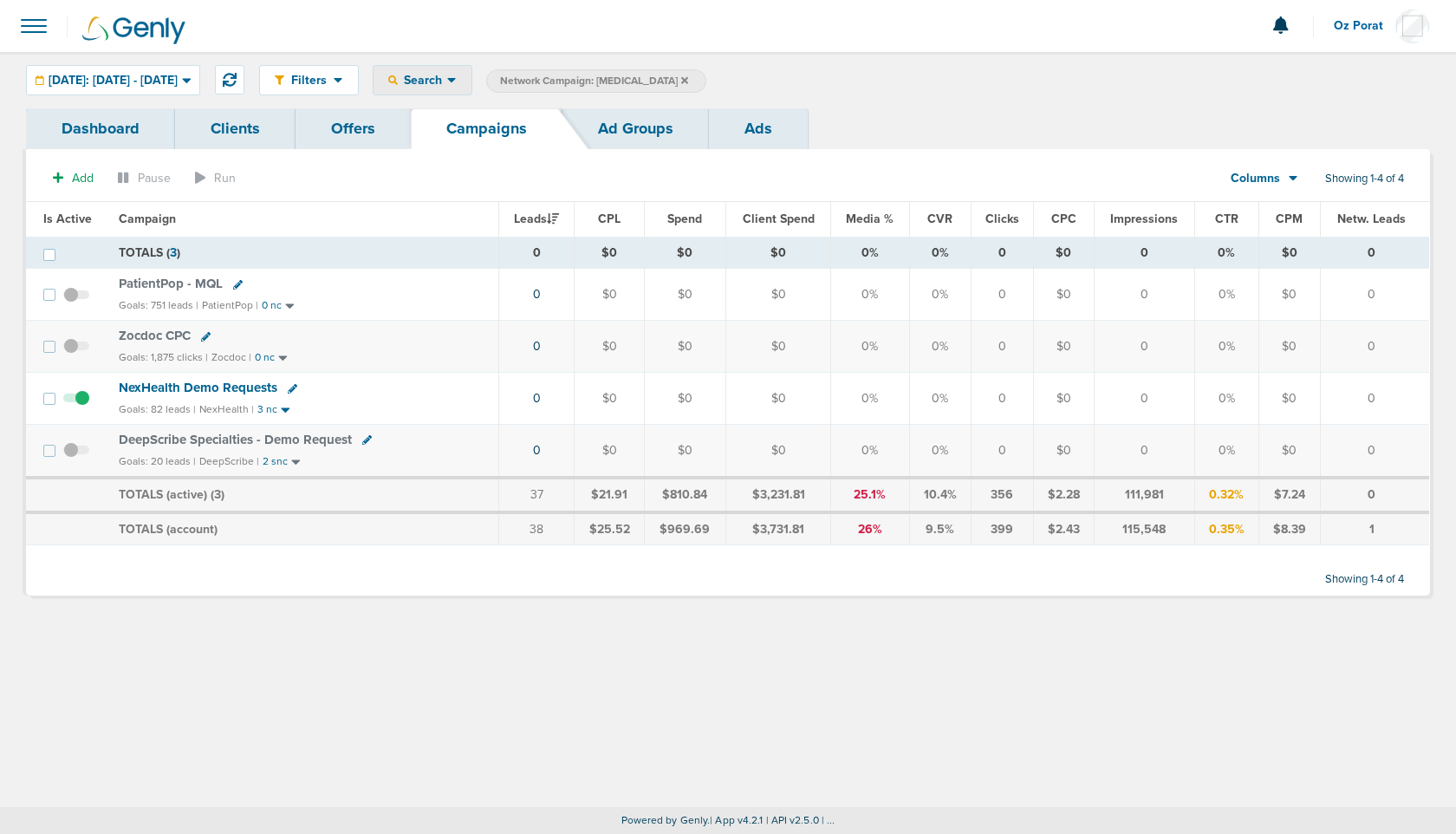
click at [471, 72] on div "Search" at bounding box center [422, 79] width 98 height 28
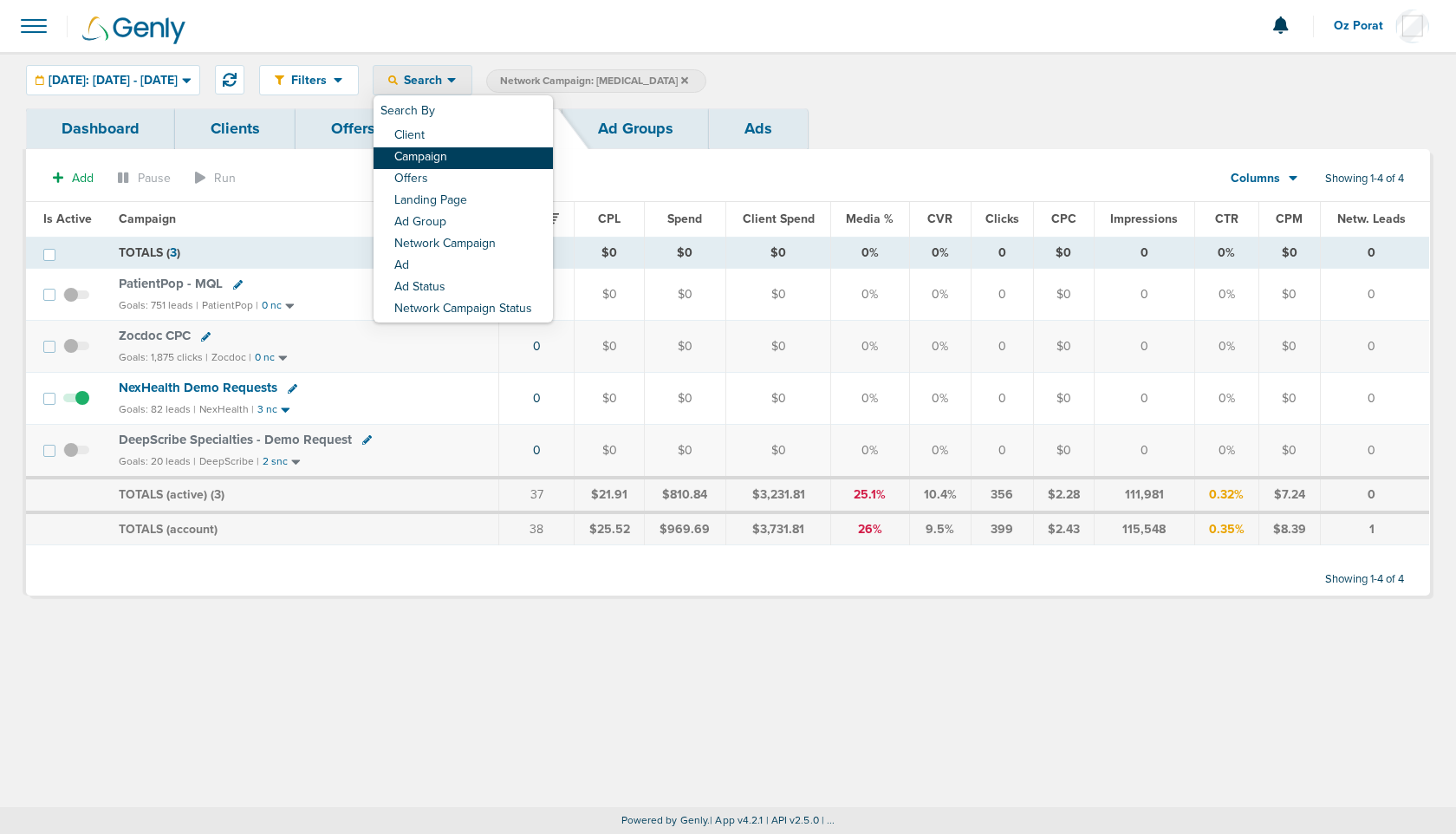
click at [489, 155] on link "Campaign" at bounding box center [462, 158] width 179 height 22
select select "cmpName"
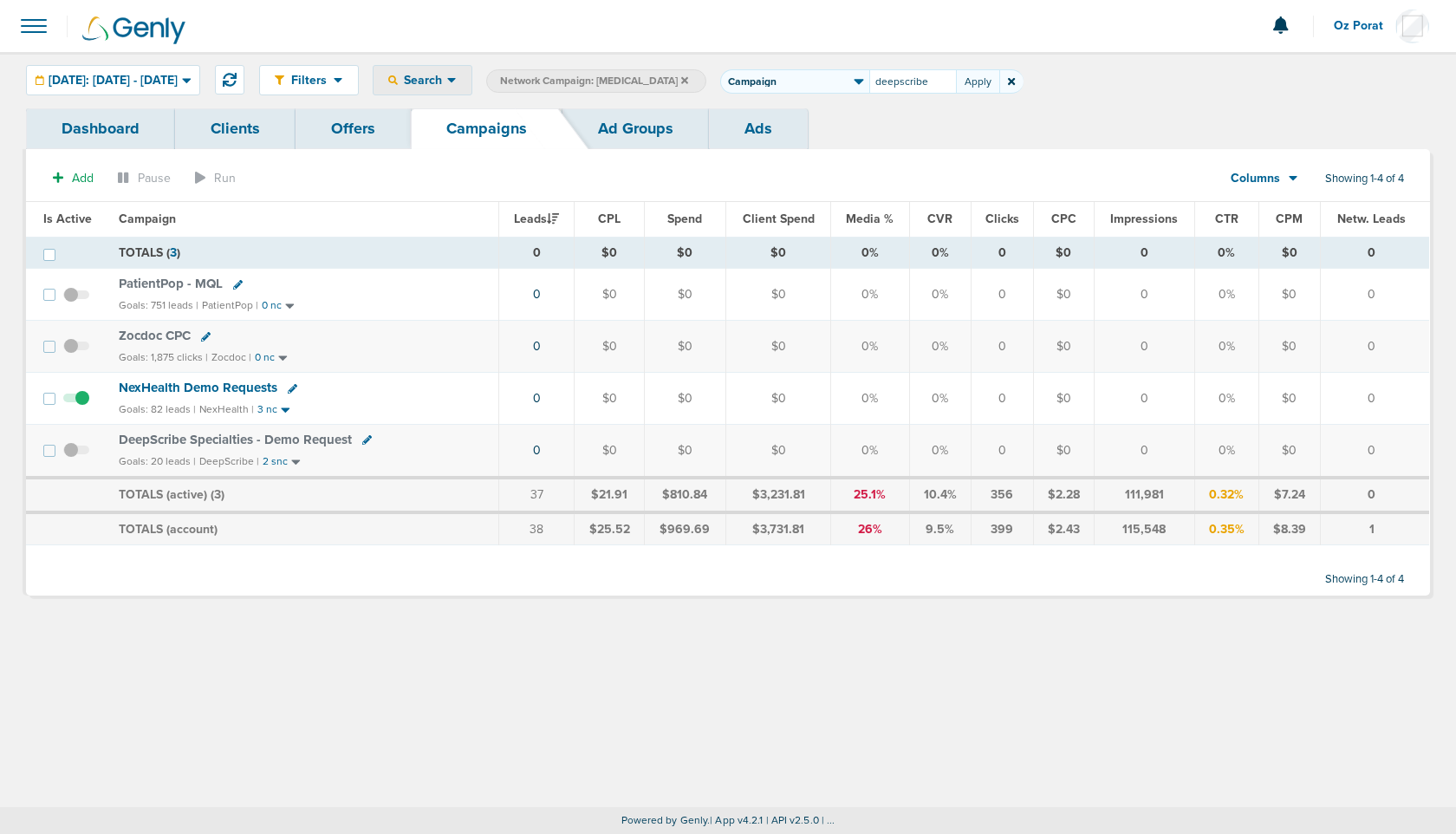
type input "deepscribe"
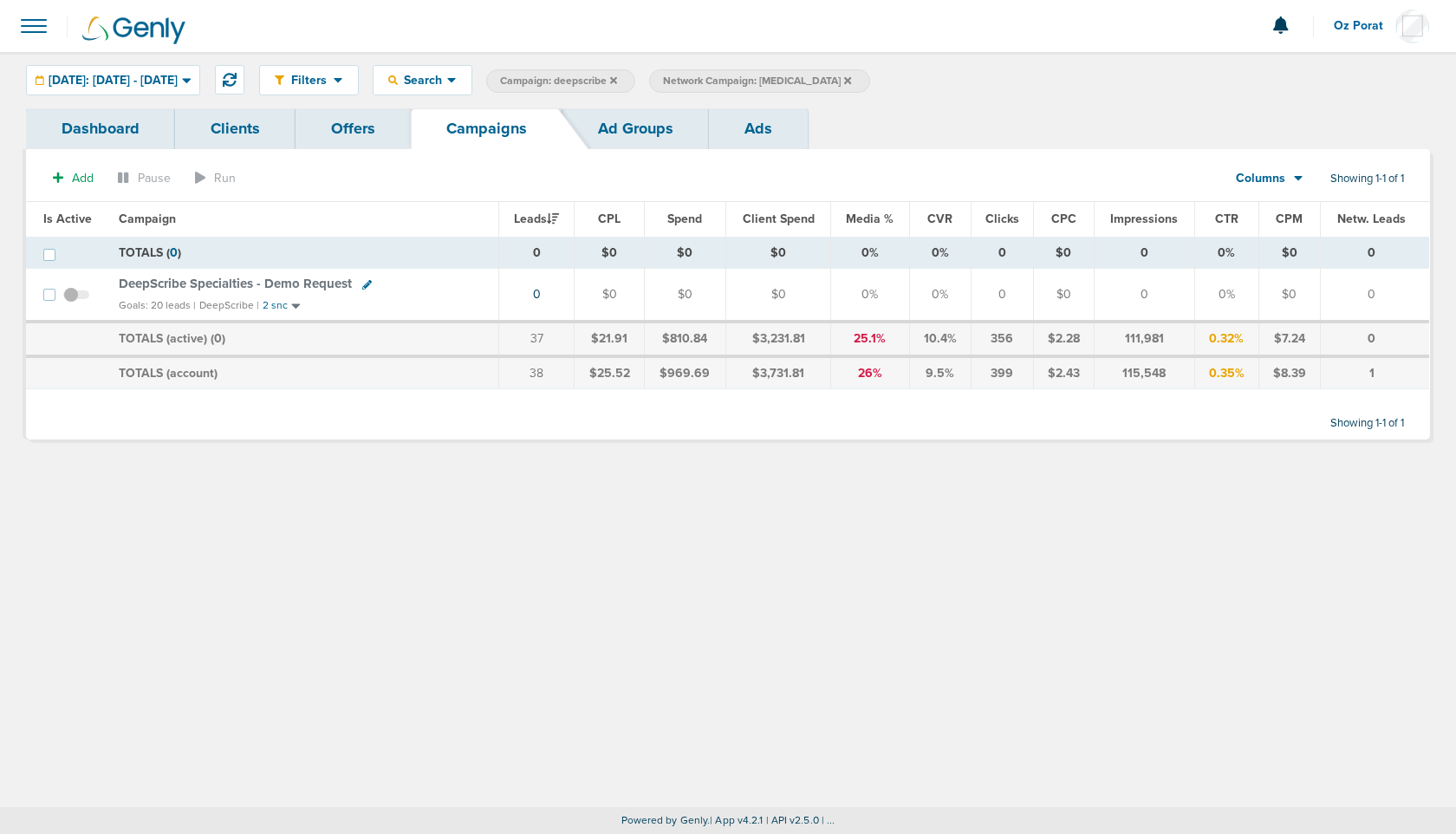
click at [291, 280] on span "DeepScribe Specialties - Demo Request" at bounding box center [235, 283] width 233 height 15
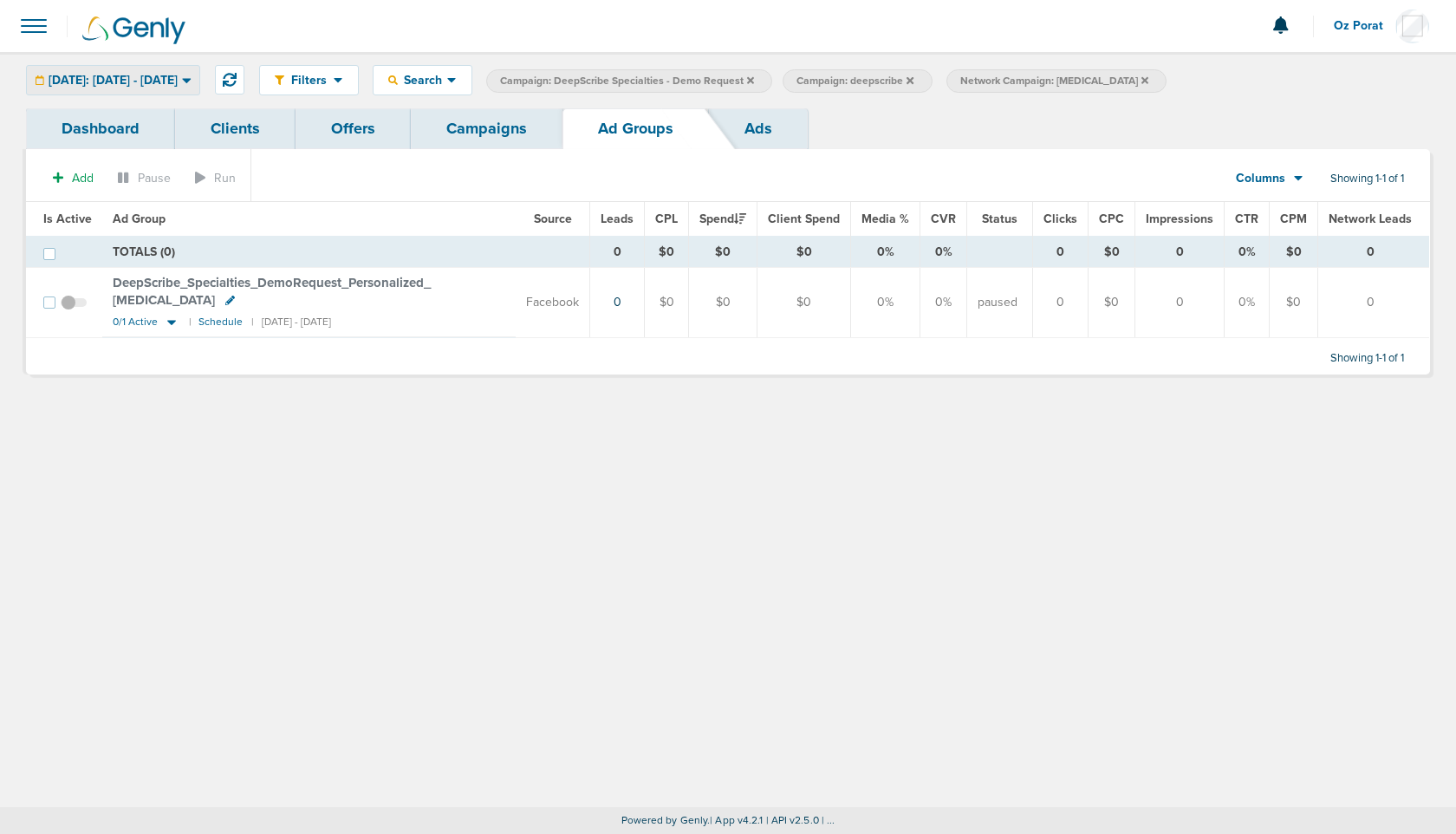
click at [177, 77] on span "[DATE]: [DATE] - [DATE]" at bounding box center [113, 80] width 129 height 12
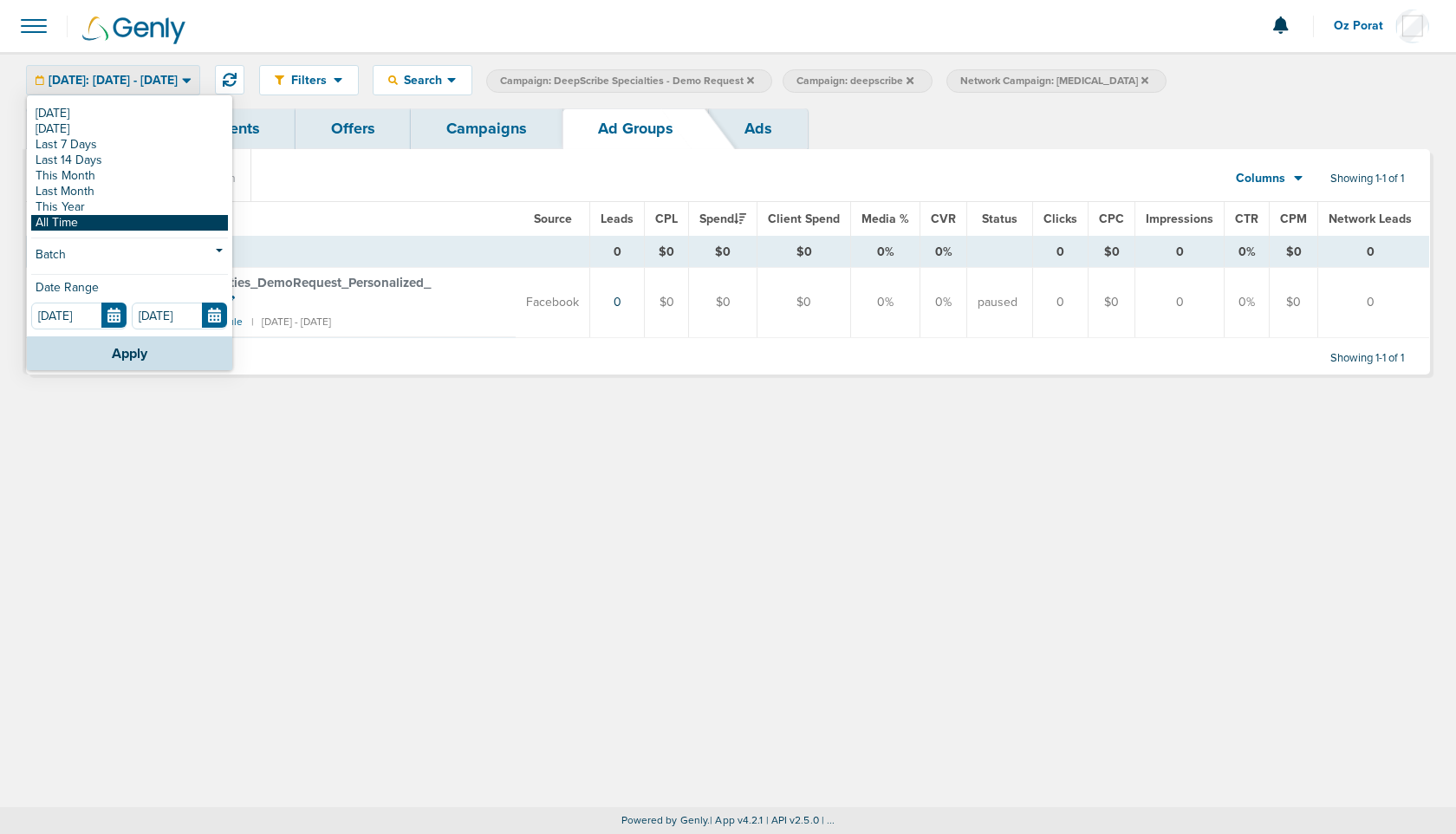
click at [121, 215] on link "All Time" at bounding box center [129, 222] width 197 height 15
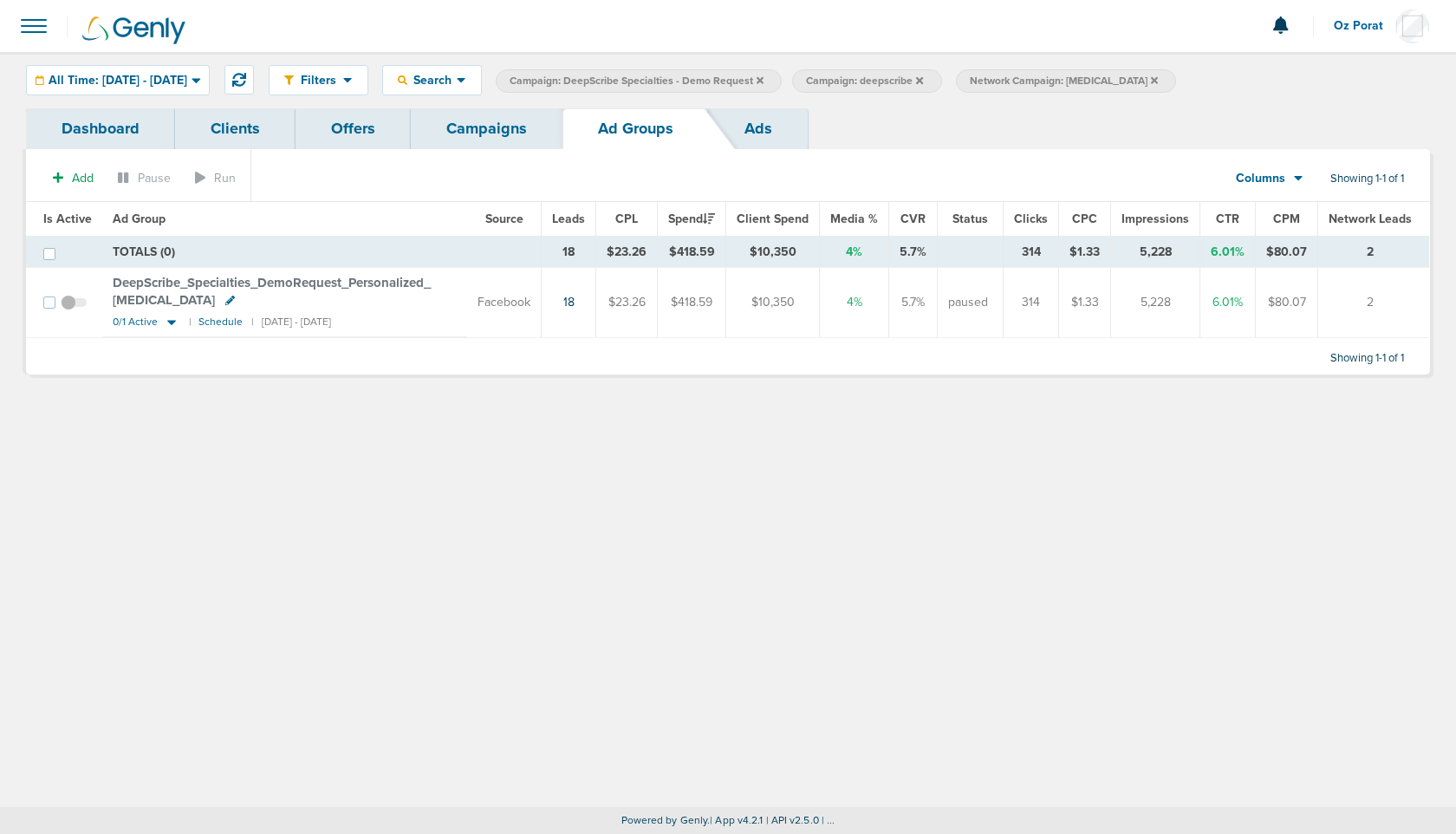
click at [768, 97] on div "Filters Active Only Settings Status Active Inactive Objectives MQL SQL Traffic …" at bounding box center [728, 80] width 1456 height 56
click at [767, 114] on link "Ads" at bounding box center [758, 128] width 99 height 41
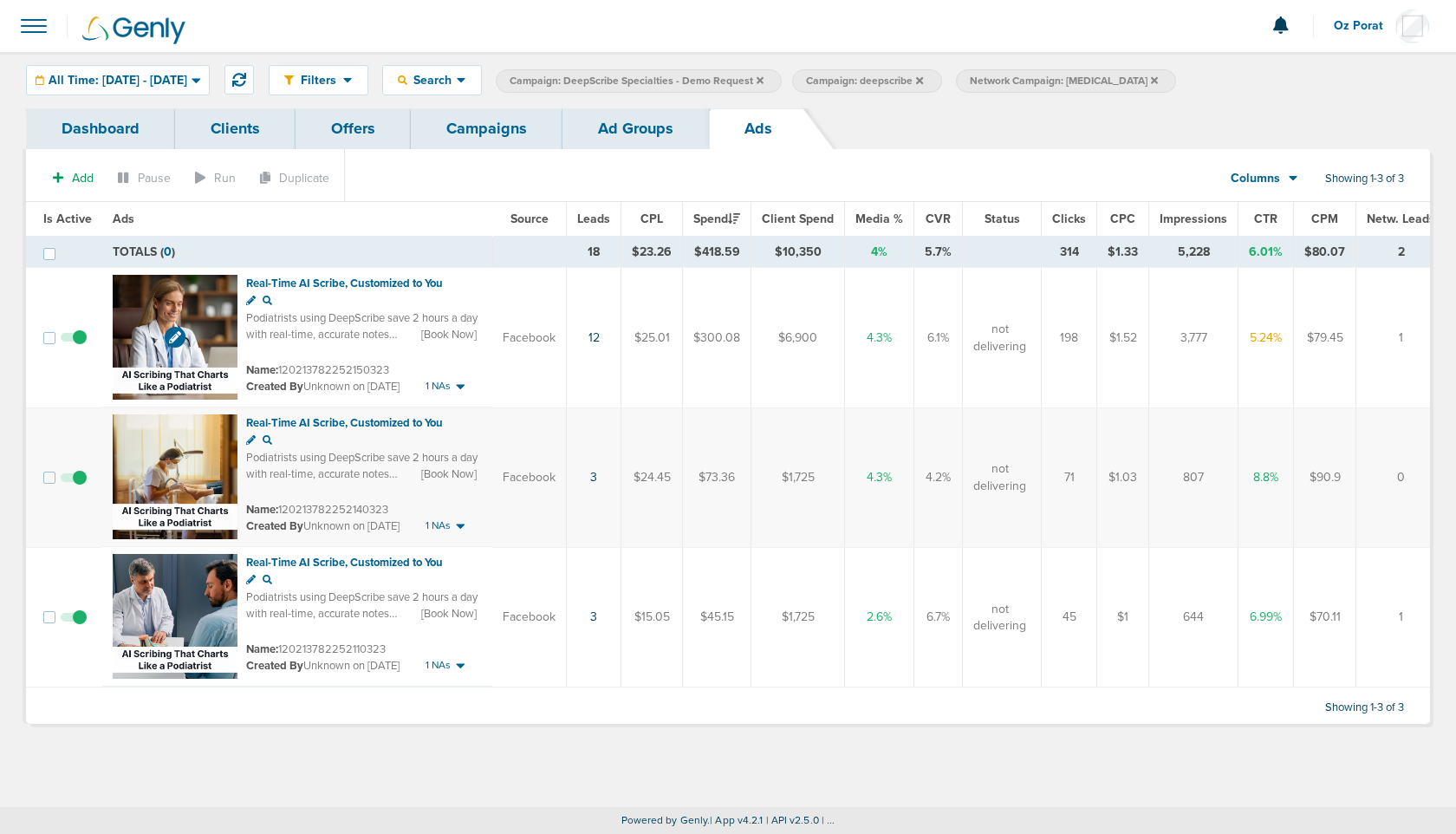
click at [149, 326] on img at bounding box center [175, 337] width 125 height 125
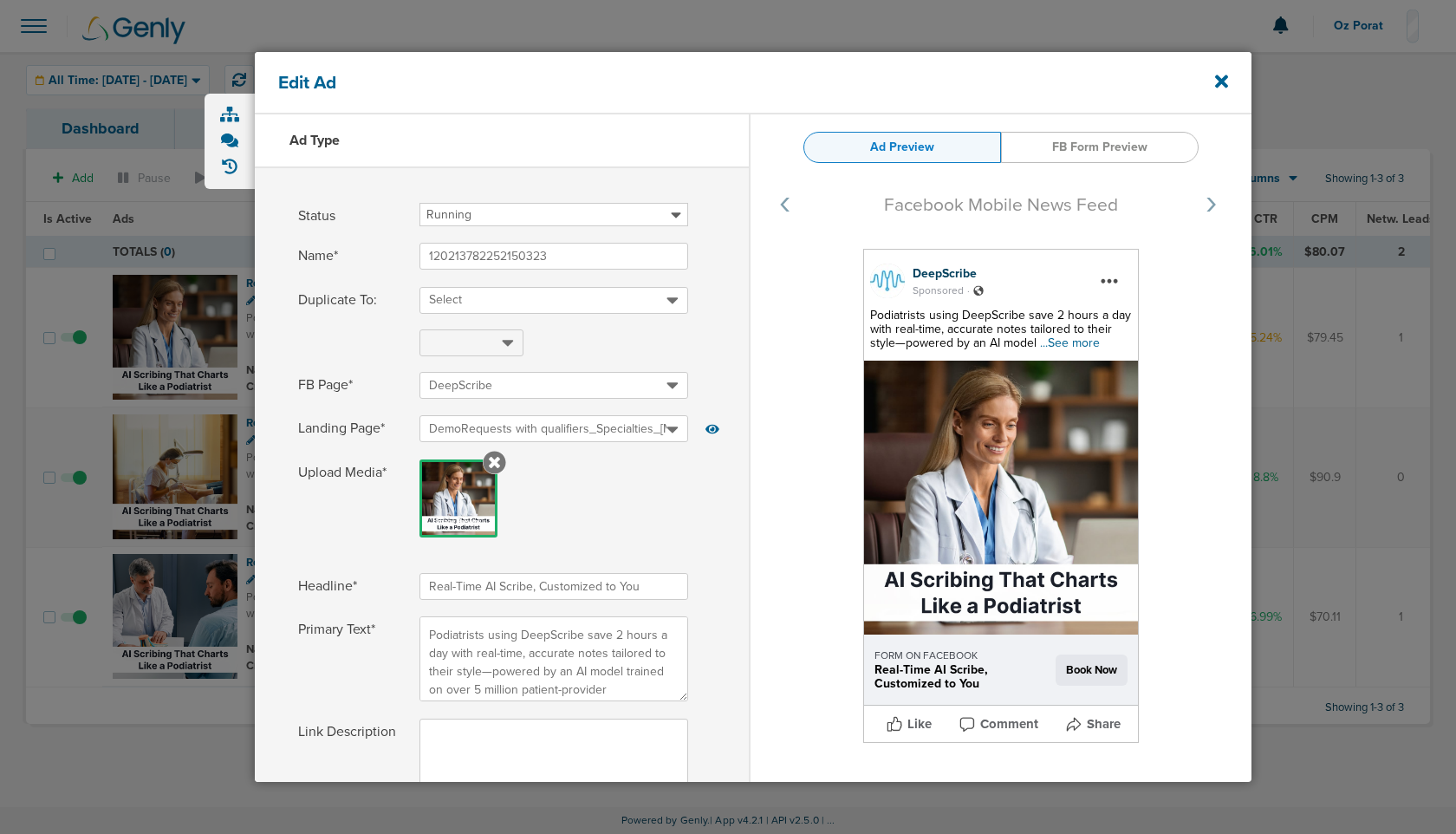
select select "book_travel"
click at [1222, 76] on icon at bounding box center [1221, 81] width 13 height 19
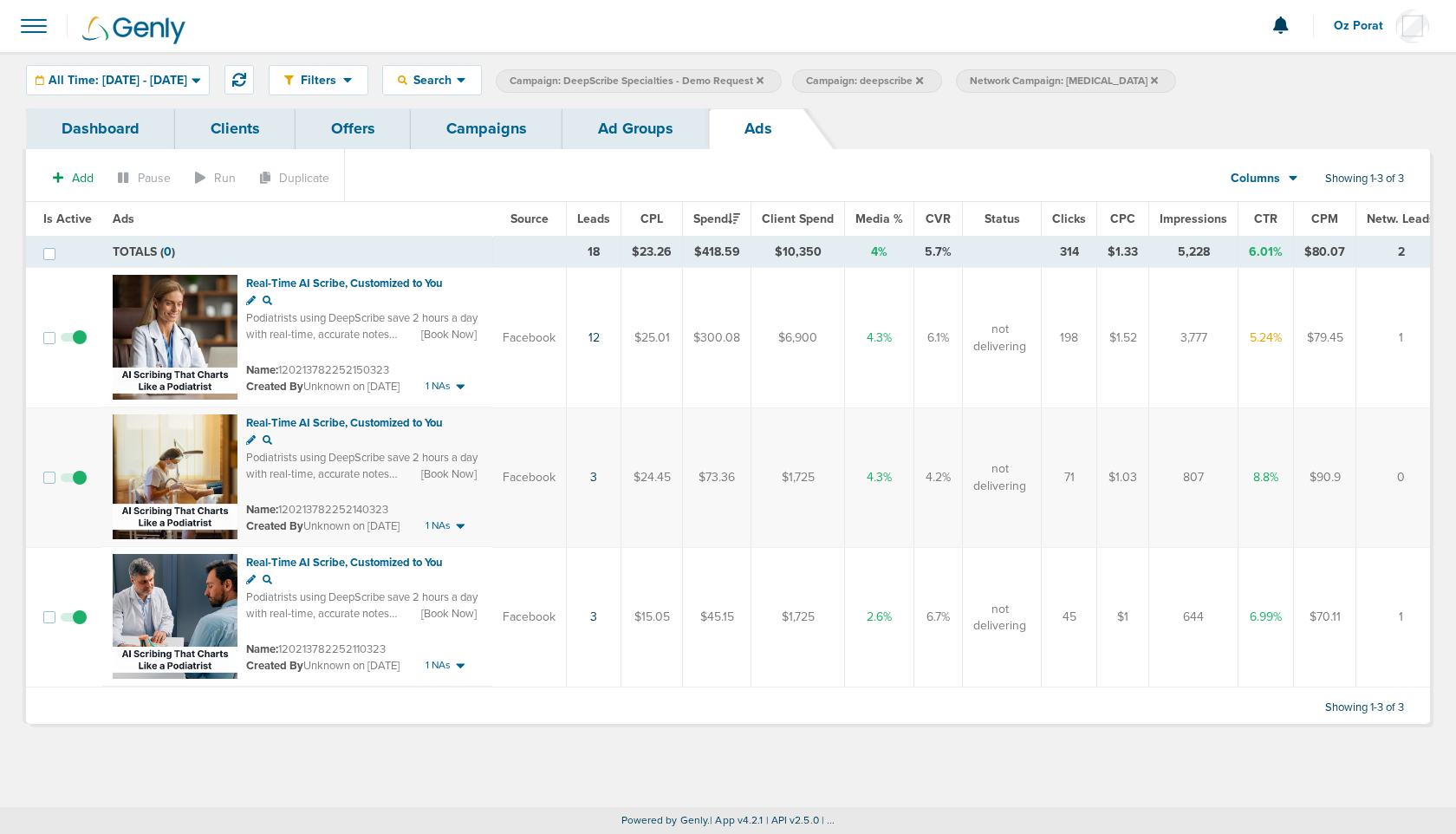
click at [473, 134] on link "Campaigns" at bounding box center [486, 128] width 152 height 41
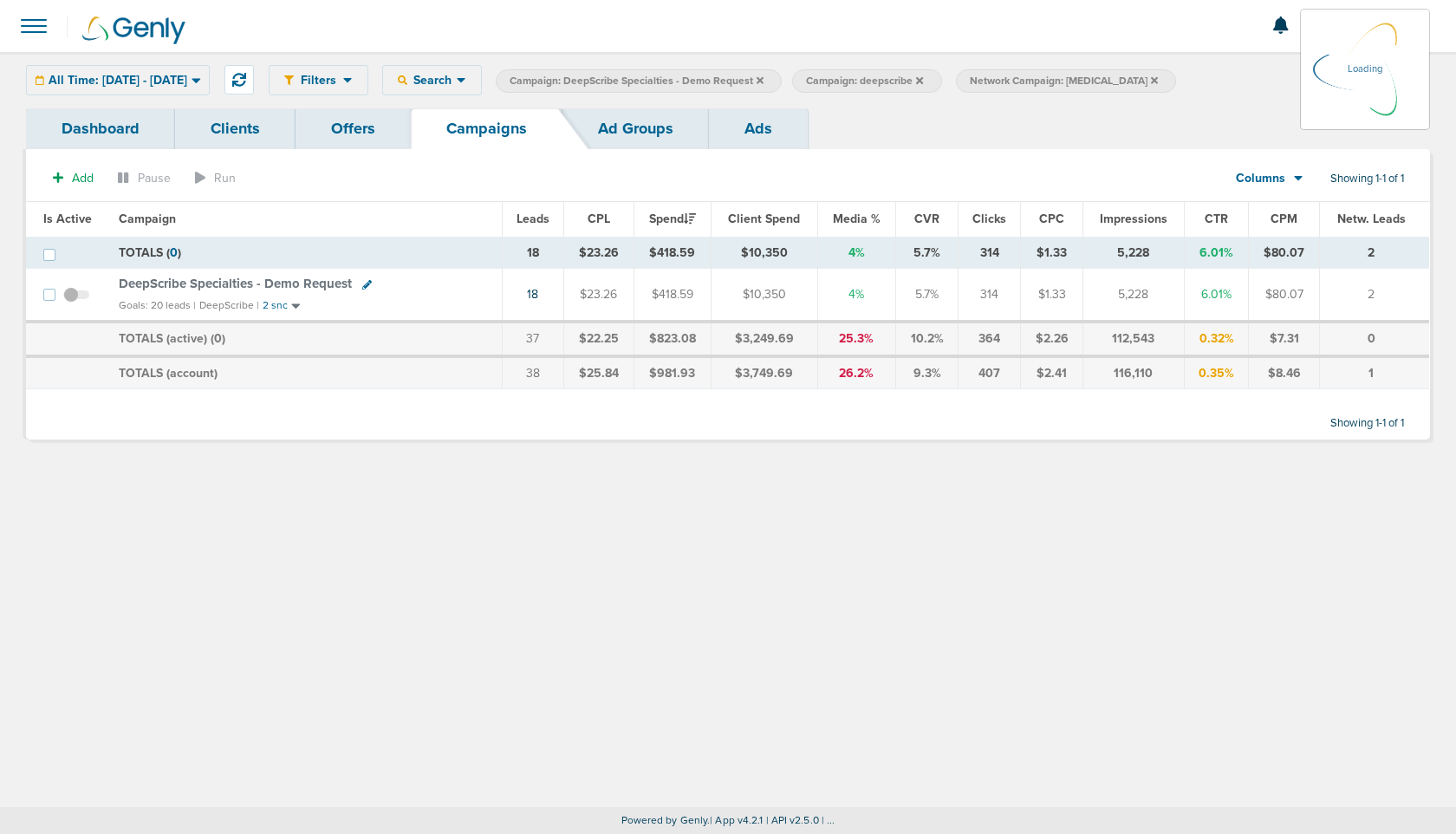
click at [177, 82] on div "All Time: [DATE] - [DATE] [DATE] [DATE] Last 7 Days Last 14 Days This Month Las…" at bounding box center [118, 79] width 184 height 30
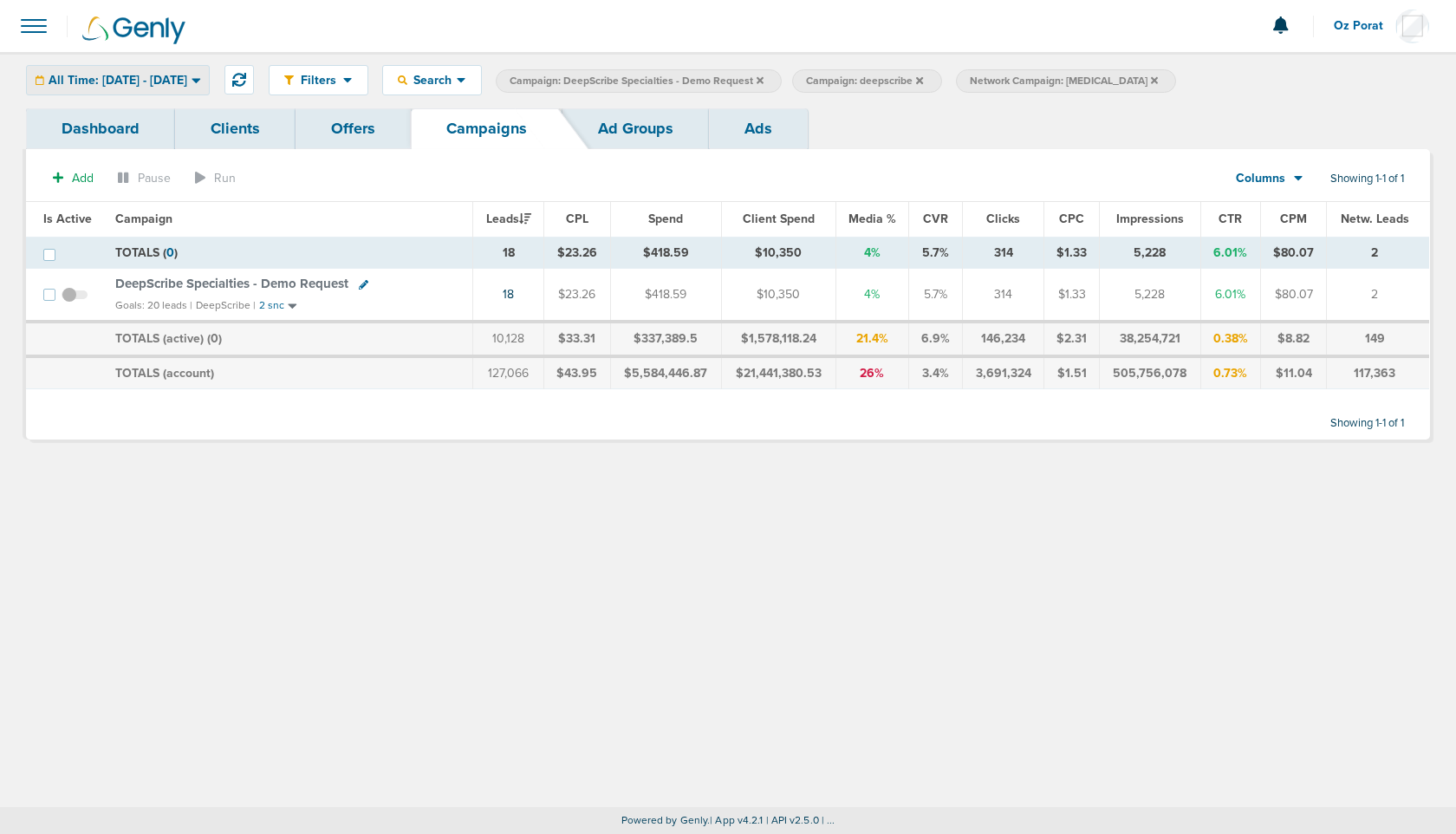
click at [176, 78] on span "All Time: [DATE] - [DATE]" at bounding box center [117, 80] width 138 height 12
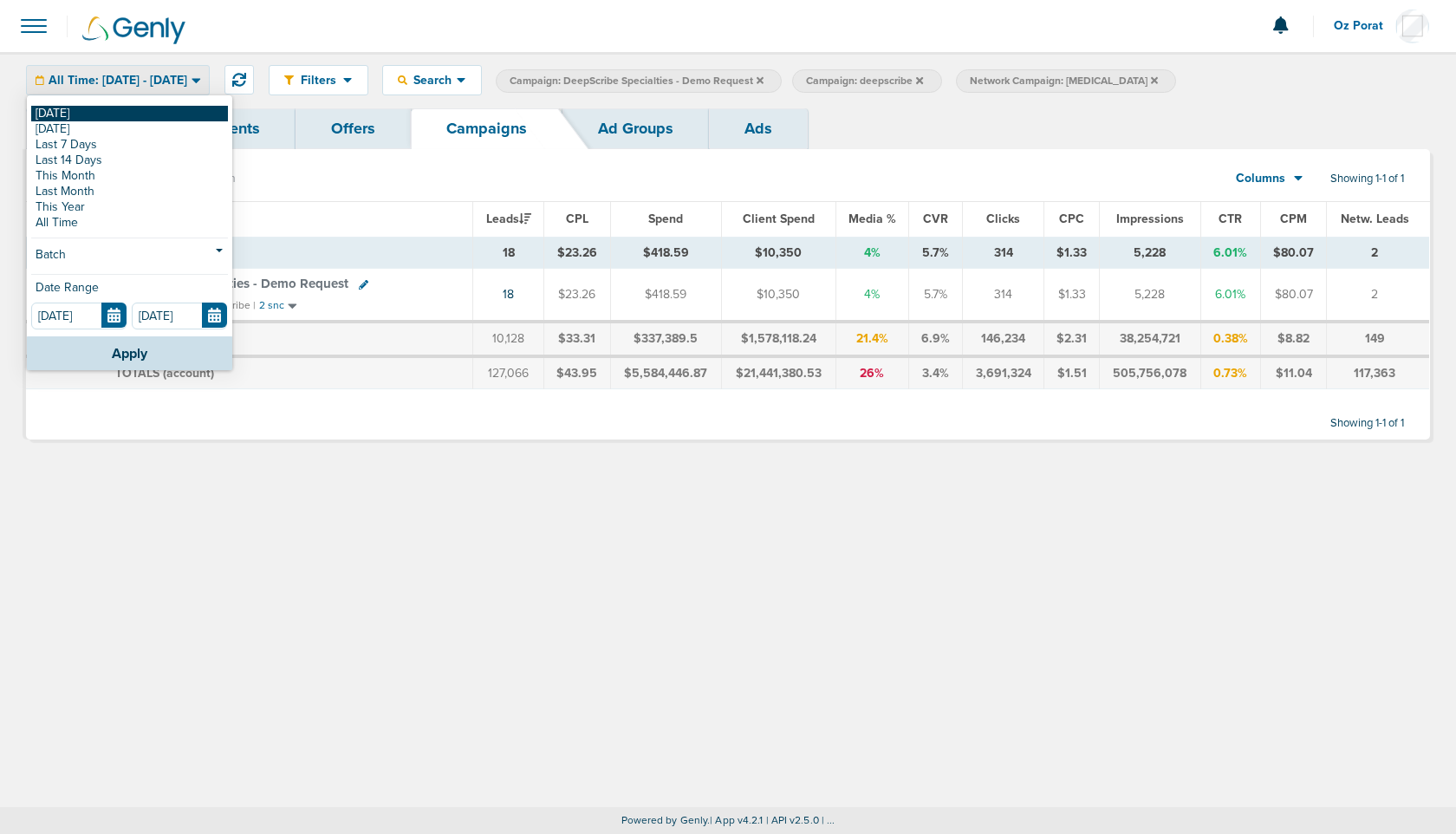
click at [112, 110] on link "[DATE]" at bounding box center [129, 113] width 197 height 15
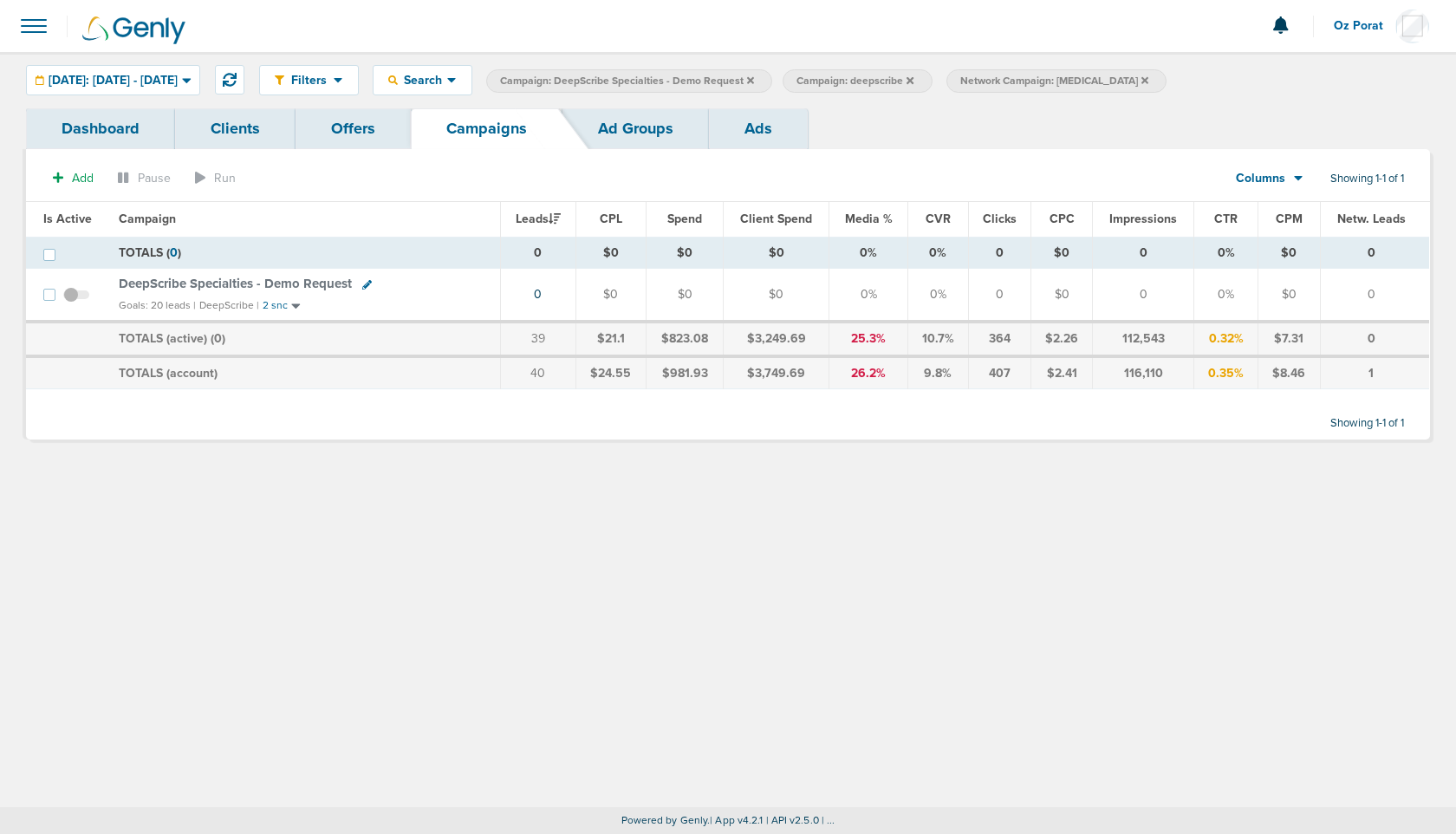
click at [754, 82] on icon at bounding box center [751, 80] width 7 height 7
click at [851, 78] on icon at bounding box center [848, 80] width 7 height 10
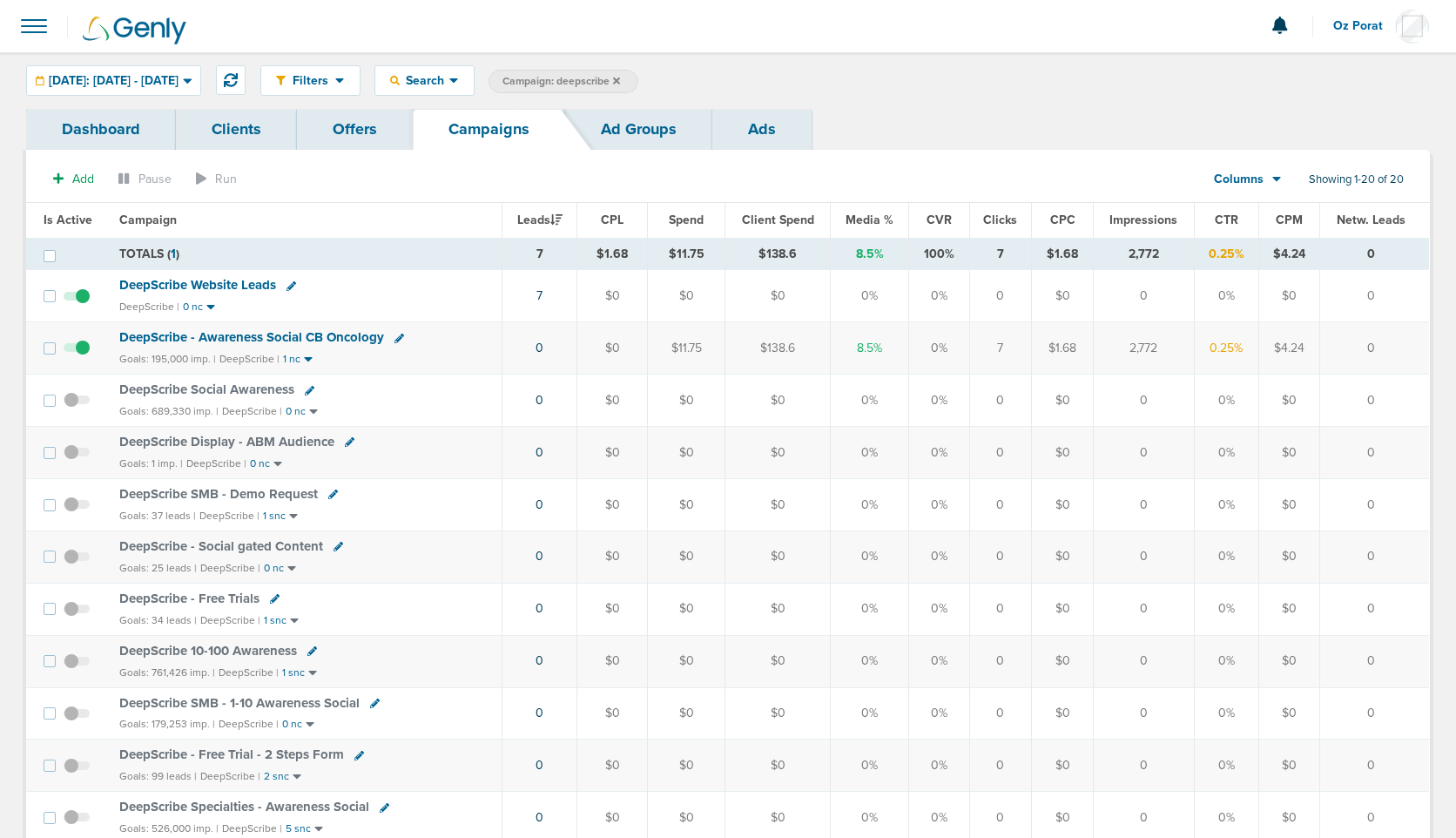
click at [620, 81] on icon at bounding box center [617, 81] width 7 height 7
